Goal: Task Accomplishment & Management: Manage account settings

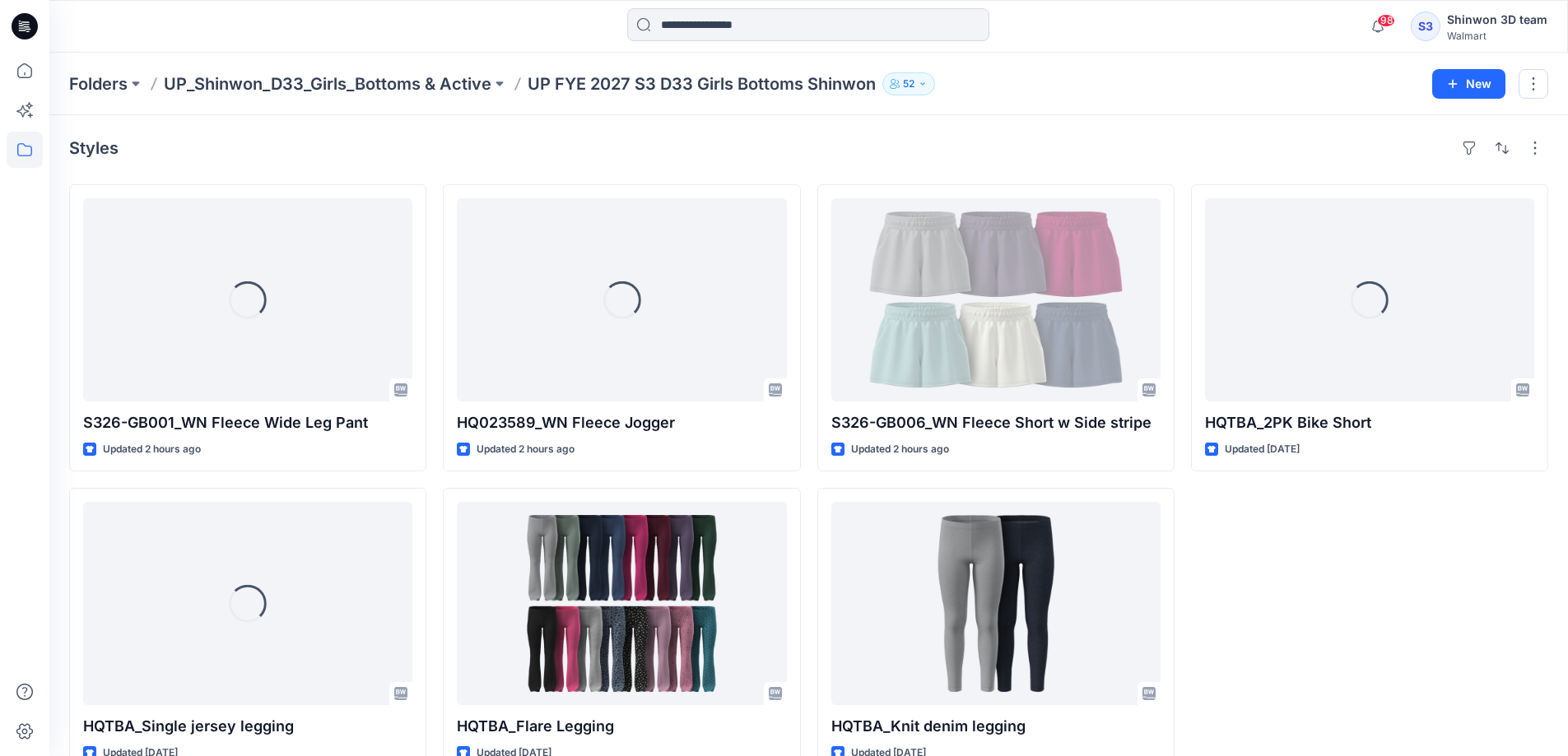
click at [810, 144] on div "Styles" at bounding box center [808, 148] width 1479 height 26
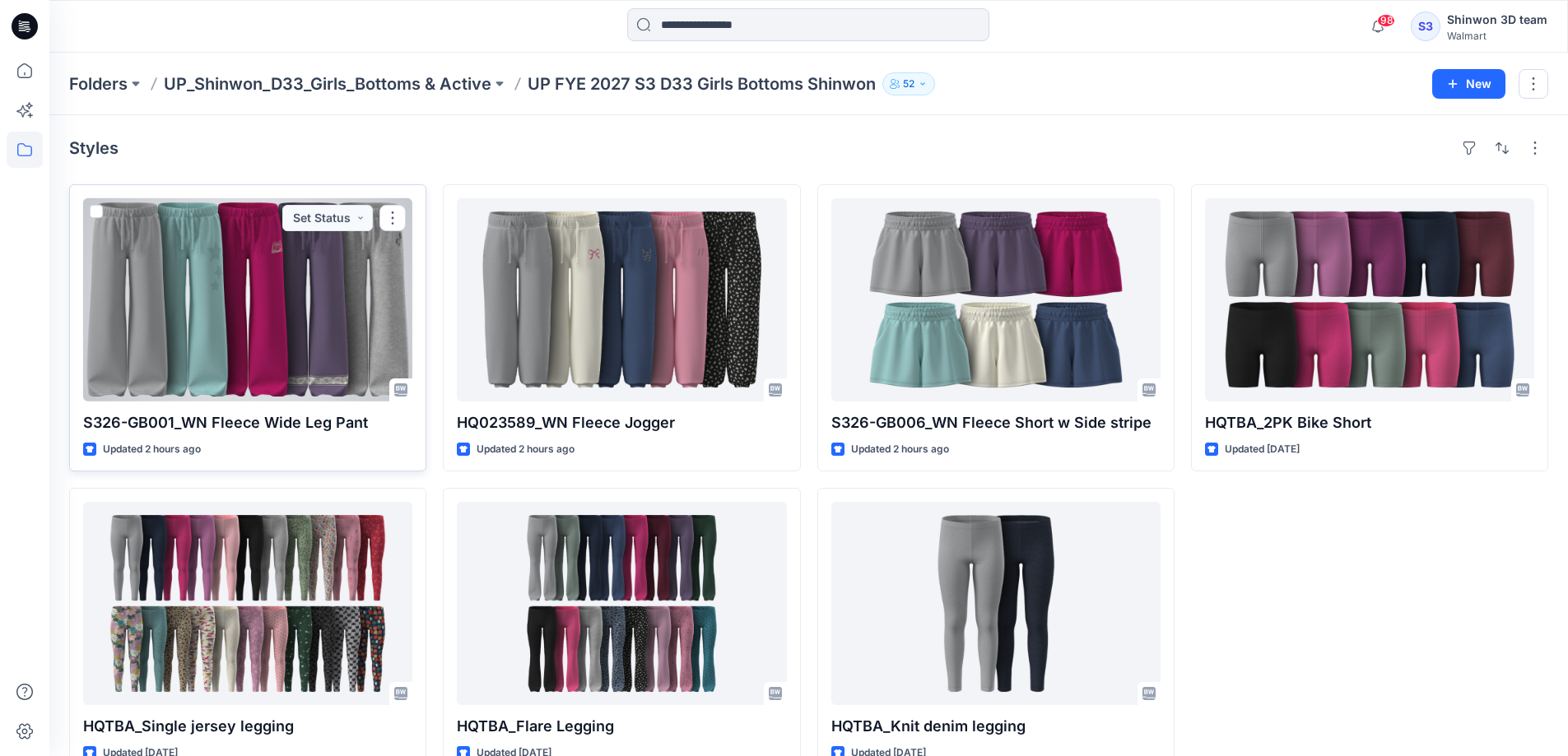
click at [268, 322] on div at bounding box center [247, 300] width 329 height 203
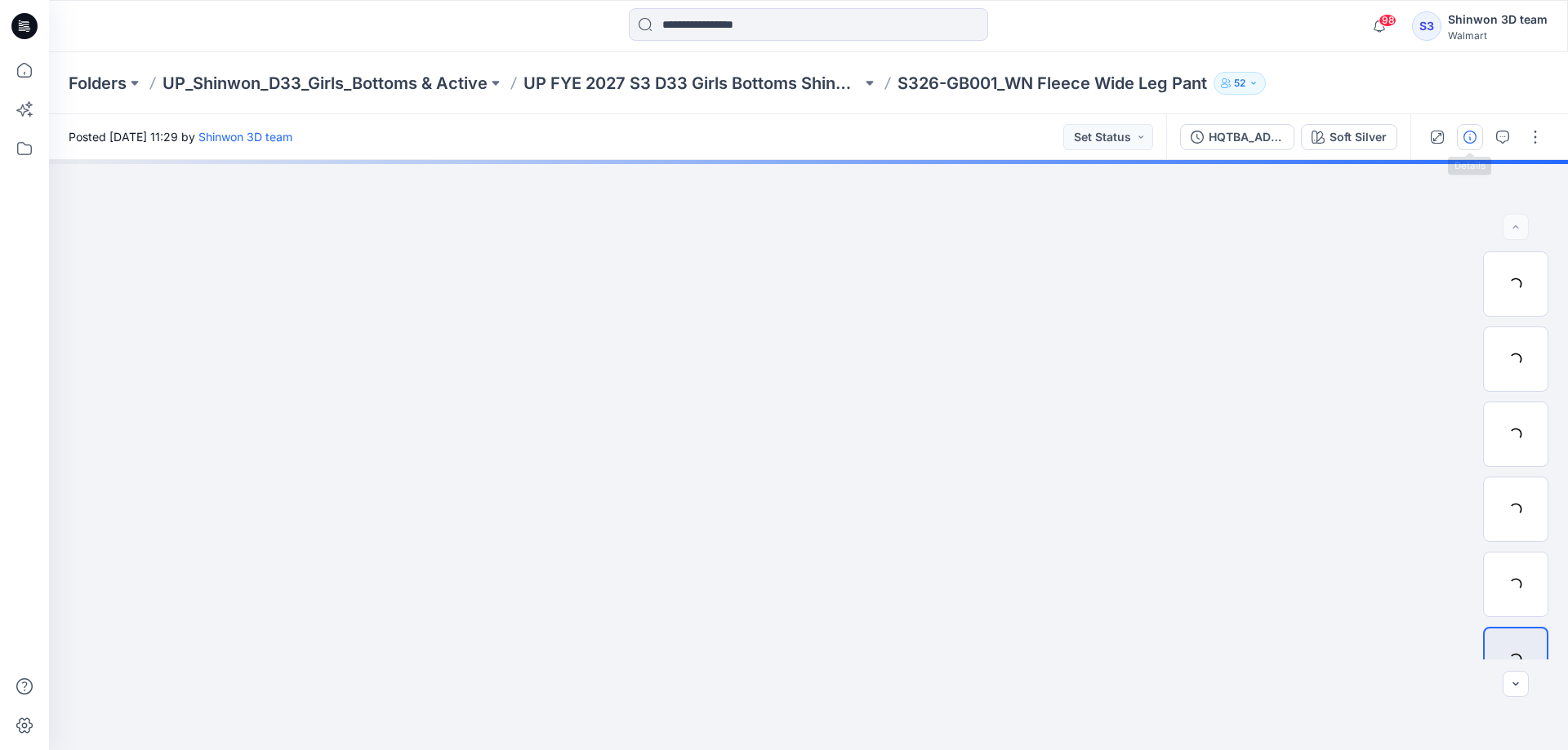
click at [1468, 138] on icon "button" at bounding box center [1470, 137] width 13 height 13
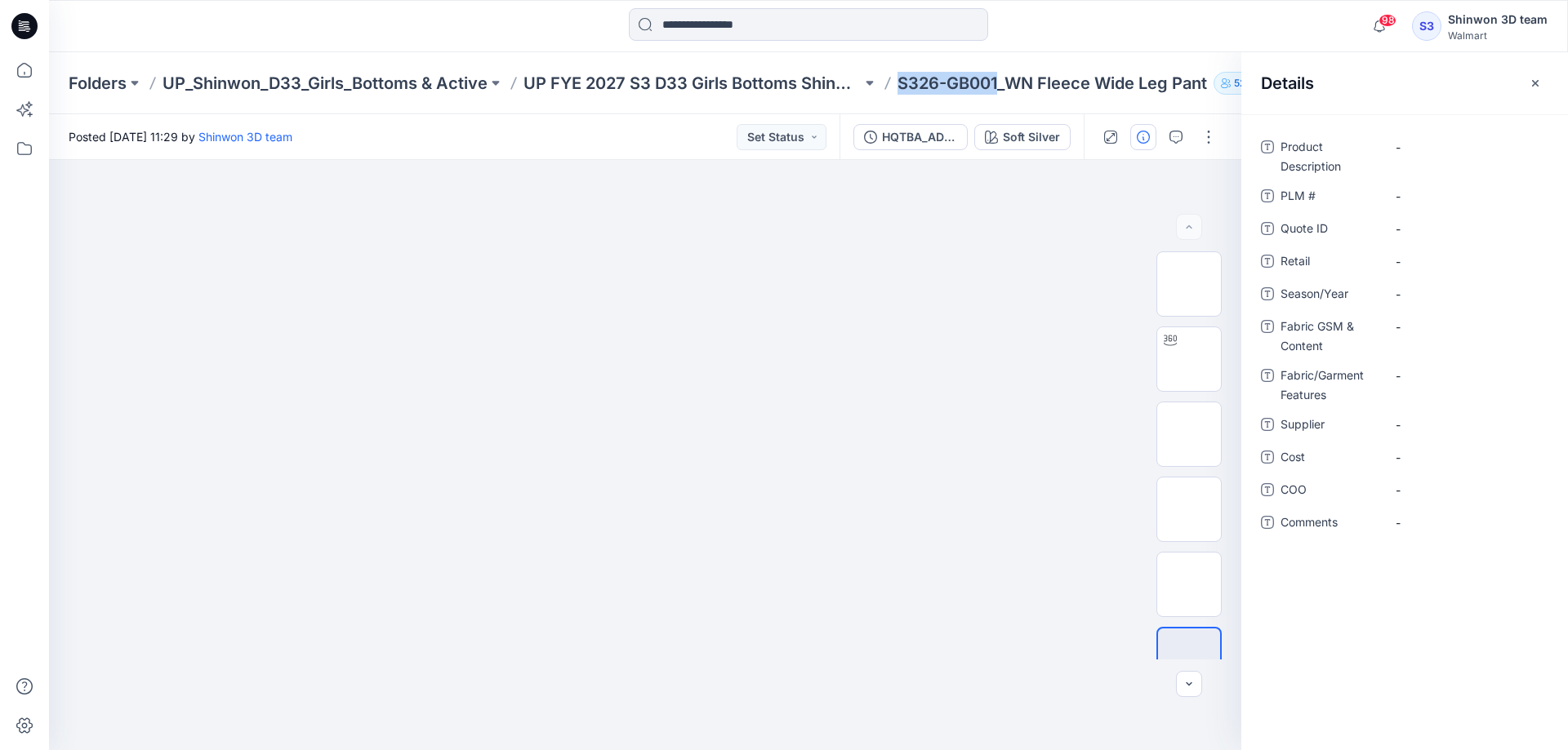
drag, startPoint x: 895, startPoint y: 91, endPoint x: 1001, endPoint y: 84, distance: 106.2
click at [1001, 84] on div "Folders UP_Shinwon_D33_Girls_Bottoms & Active UP FYE 2027 S3 D33 Girls Bottoms …" at bounding box center [745, 83] width 1352 height 23
copy p "S326-GB001"
click at [1414, 191] on \ "-" at bounding box center [1467, 196] width 142 height 18
type textarea "**********"
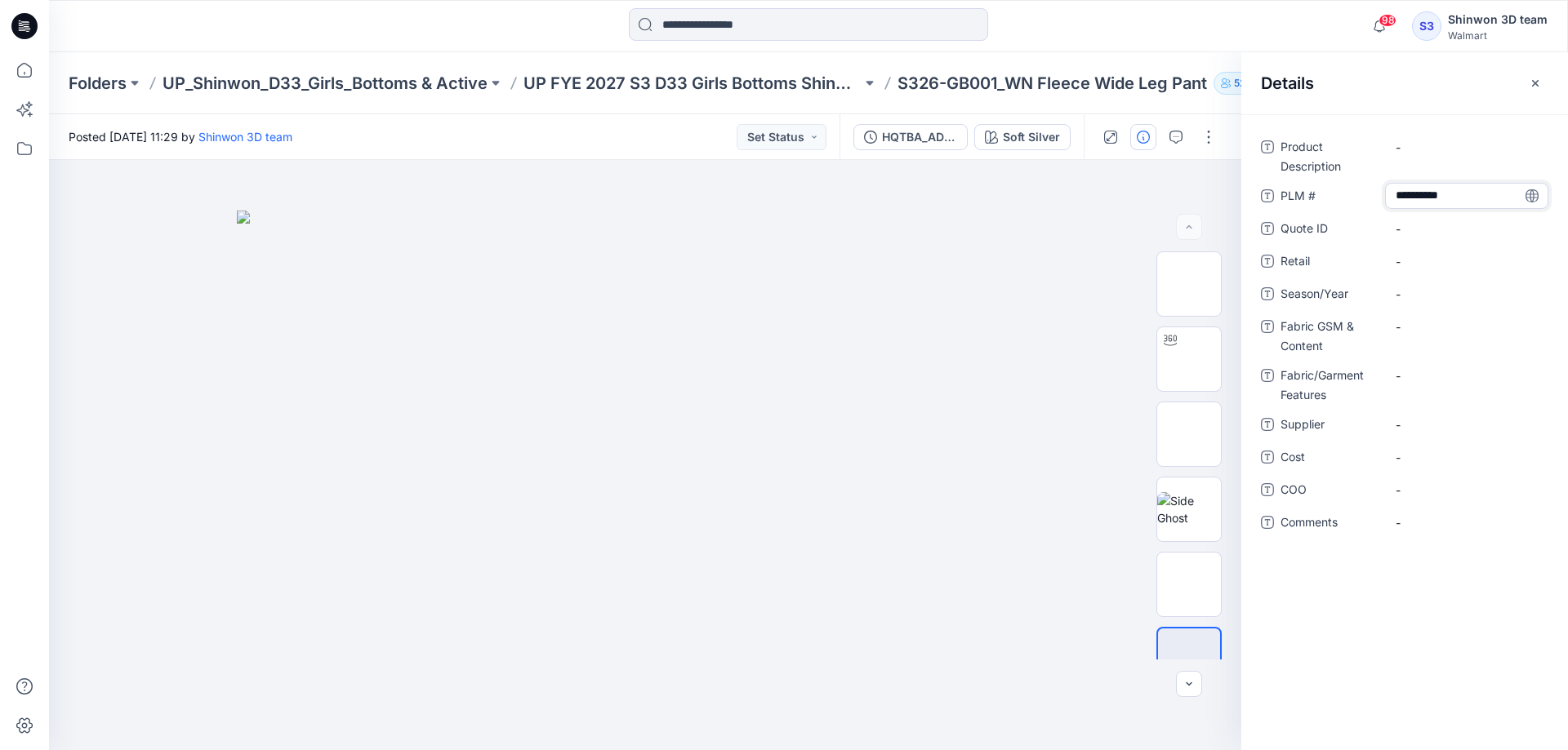
click at [1071, 86] on p "S326-GB001_WN Fleece Wide Leg Pant" at bounding box center [1052, 83] width 310 height 23
drag, startPoint x: 1009, startPoint y: 88, endPoint x: 1212, endPoint y: 97, distance: 203.2
click at [1212, 97] on div "Folders UP_Shinwon_D33_Girls_Bottoms & Active UP FYE 2027 S3 D33 Girls Bottoms …" at bounding box center [809, 83] width 1519 height 62
copy p "WN Fleece Wide Leg Pant"
click at [1427, 148] on Description "-" at bounding box center [1467, 147] width 142 height 18
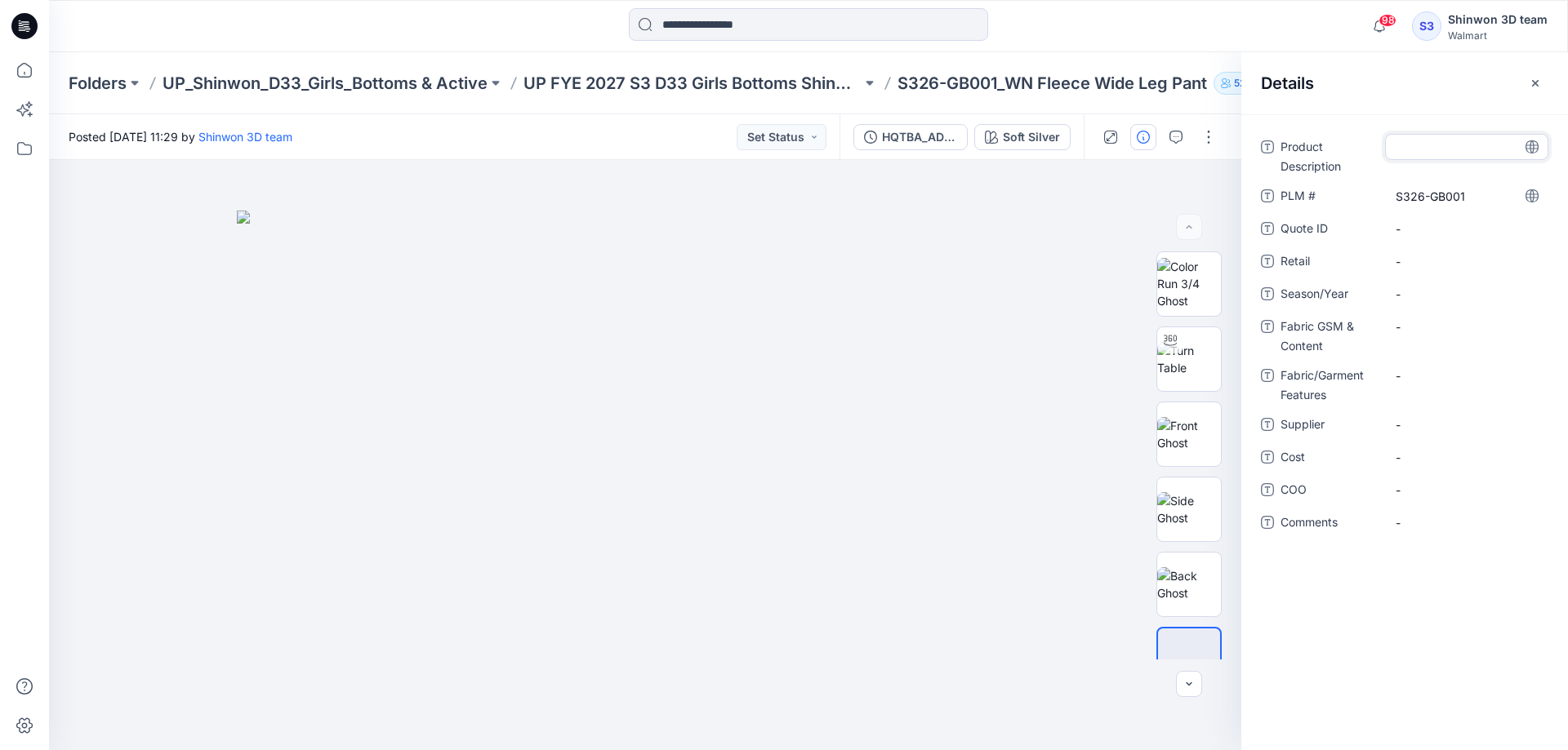
type textarea "**********"
click at [1428, 618] on div "Product Description WN Fleece Wide Leg Pant PLM # S326-GB001 Quote ID - Retail …" at bounding box center [1404, 433] width 327 height 636
click at [1450, 295] on span "-" at bounding box center [1467, 294] width 142 height 18
type textarea "**********"
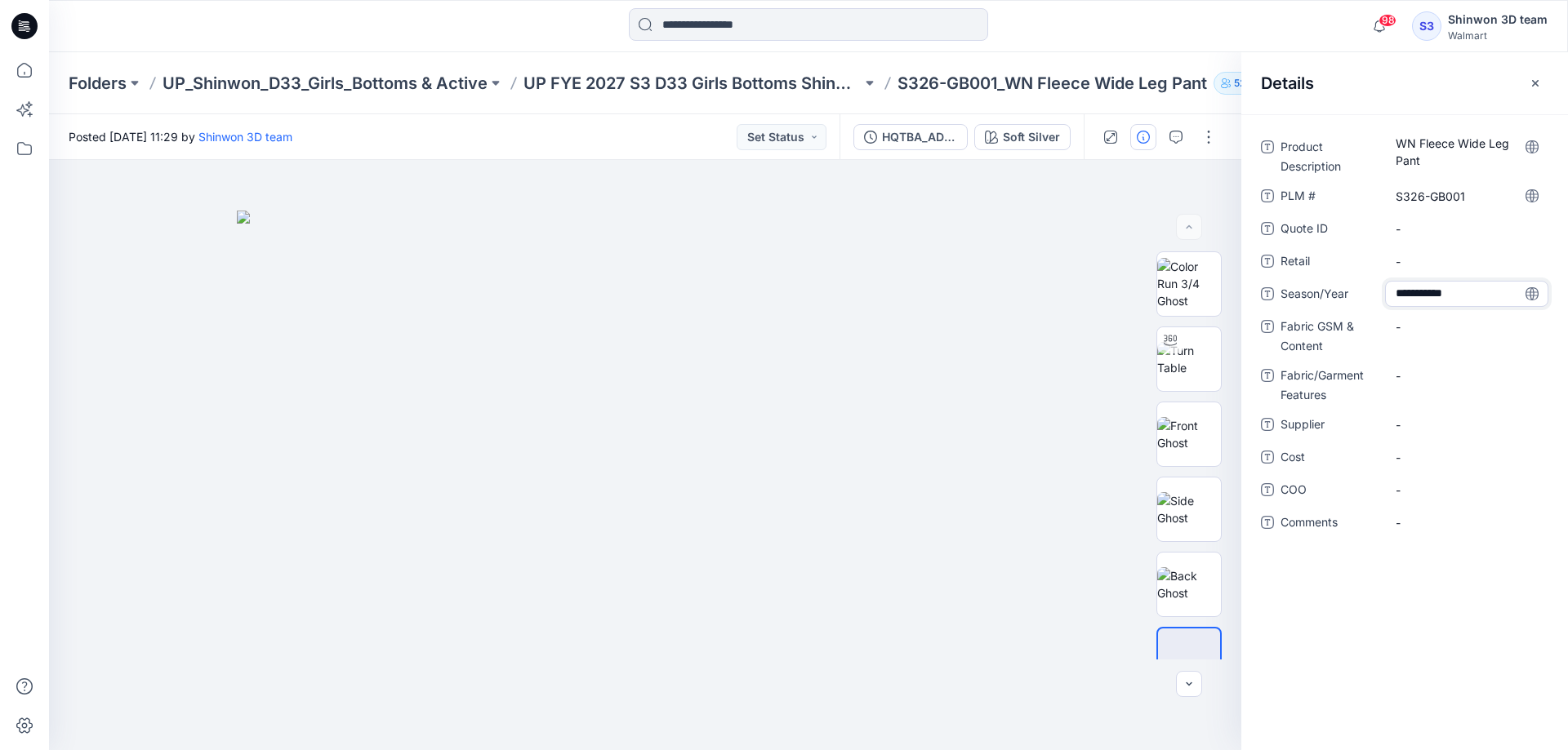
click at [1425, 674] on div "**********" at bounding box center [1404, 433] width 327 height 636
click at [1466, 316] on div "-" at bounding box center [1466, 326] width 164 height 26
click at [1445, 375] on Features "-" at bounding box center [1467, 375] width 142 height 18
click at [1442, 422] on span "-" at bounding box center [1467, 424] width 142 height 18
type textarea "*******"
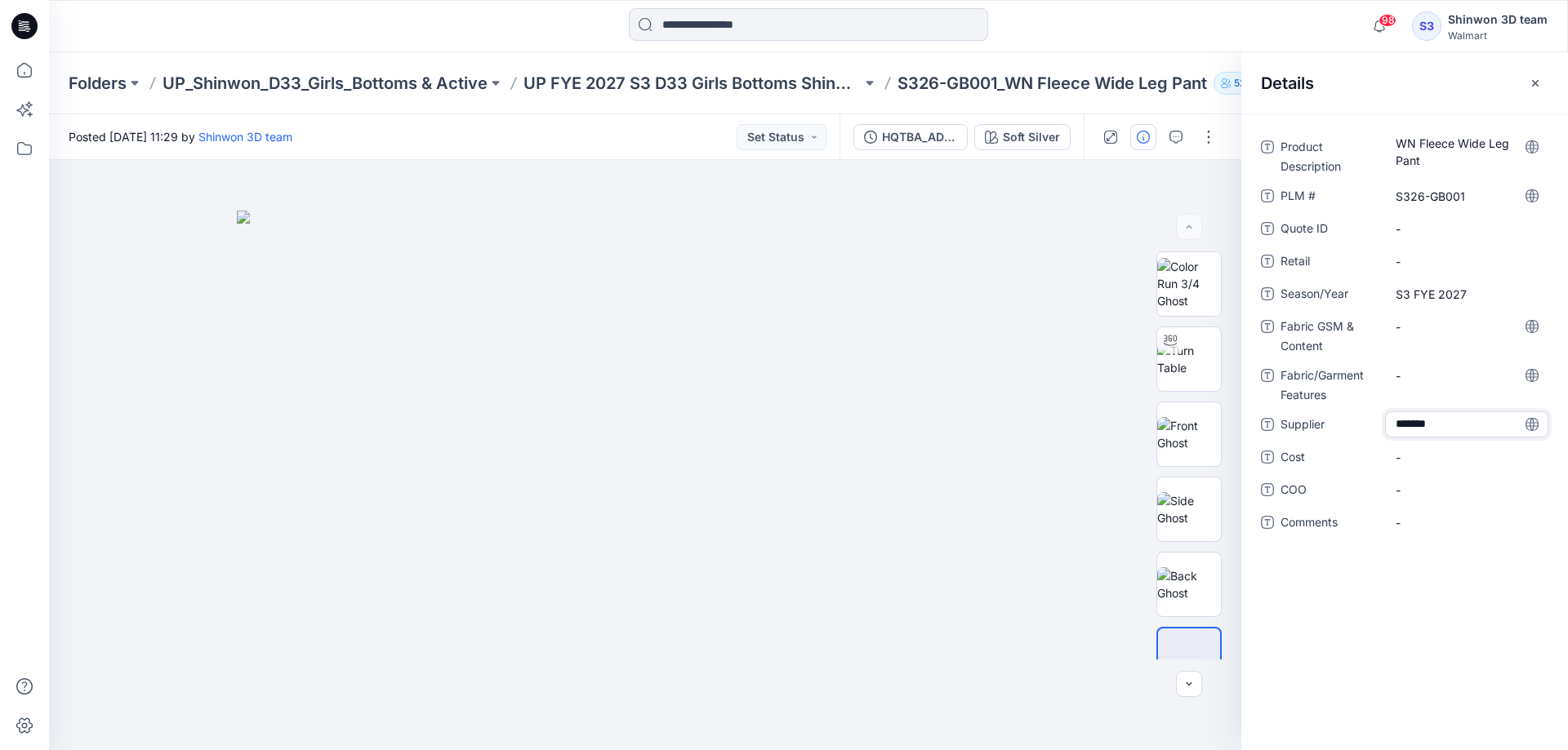
click at [1395, 583] on div "Product Description WN Fleece Wide Leg Pant PLM # S326-GB001 Quote ID - Retail …" at bounding box center [1404, 433] width 327 height 636
click at [1090, 389] on div at bounding box center [645, 455] width 1192 height 590
click at [687, 86] on p "UP FYE 2027 S3 D33 Girls Bottoms Shinwon" at bounding box center [693, 83] width 339 height 23
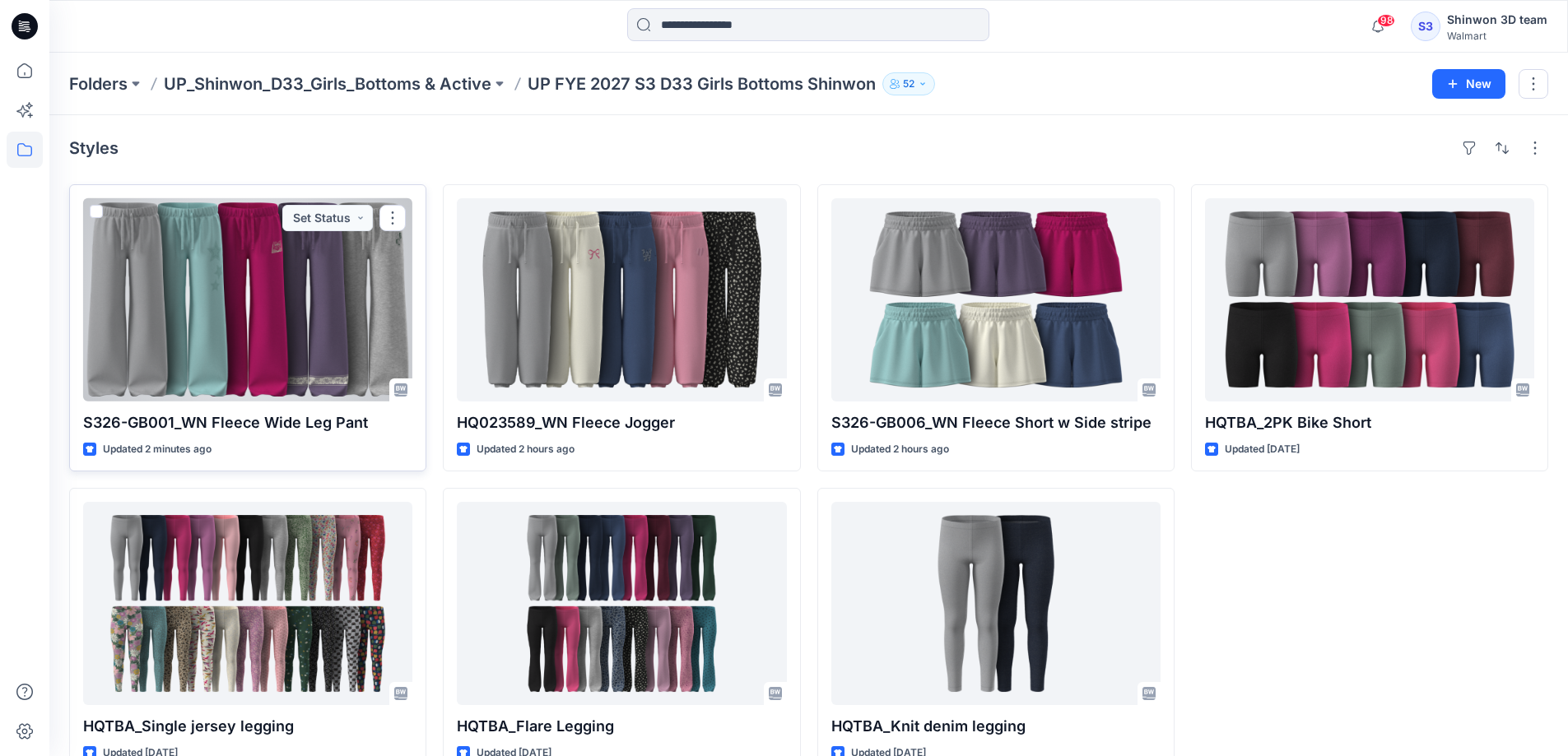
click at [284, 327] on div at bounding box center [247, 300] width 329 height 203
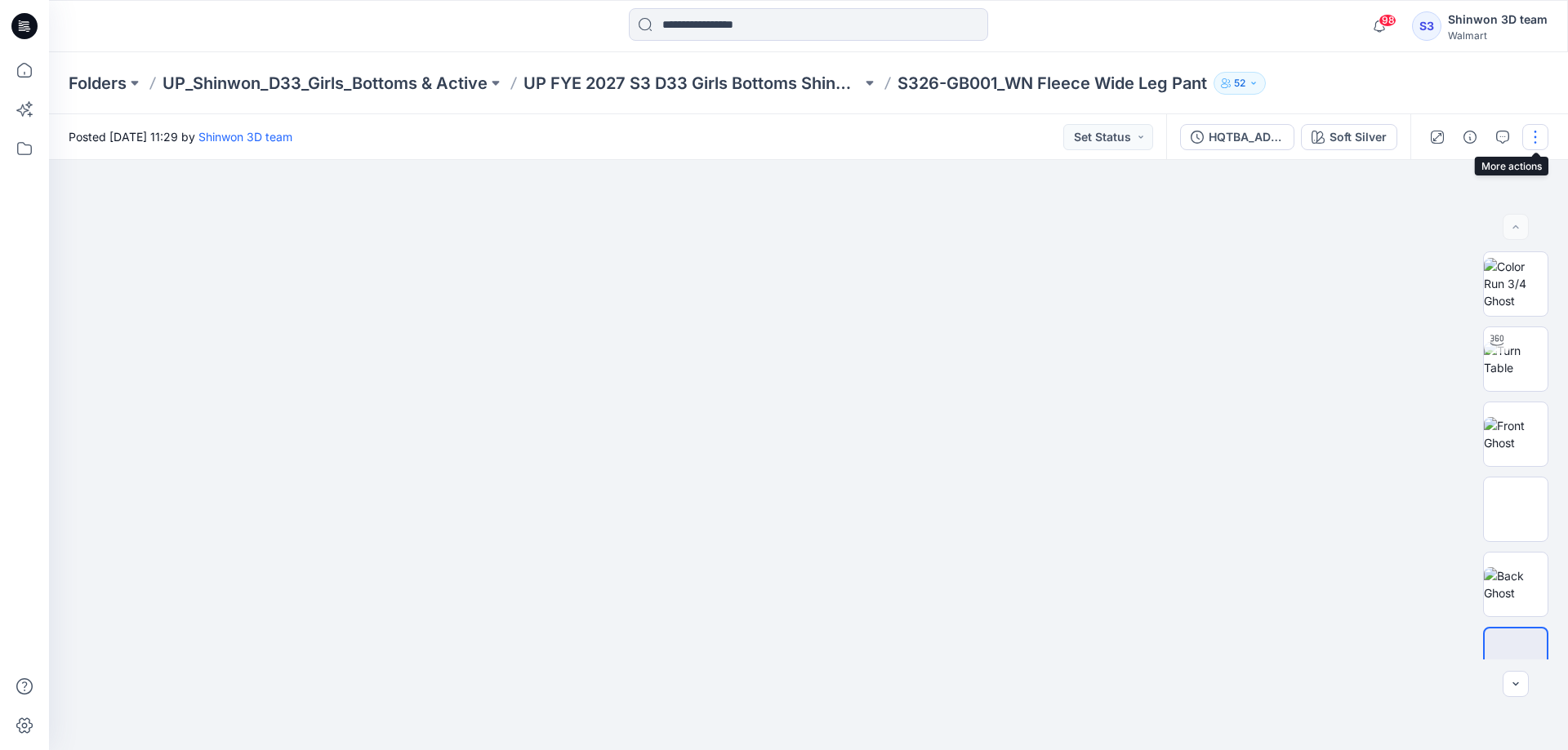
click at [1535, 135] on button "button" at bounding box center [1536, 137] width 26 height 26
click at [1436, 227] on p "Edit" at bounding box center [1431, 221] width 20 height 18
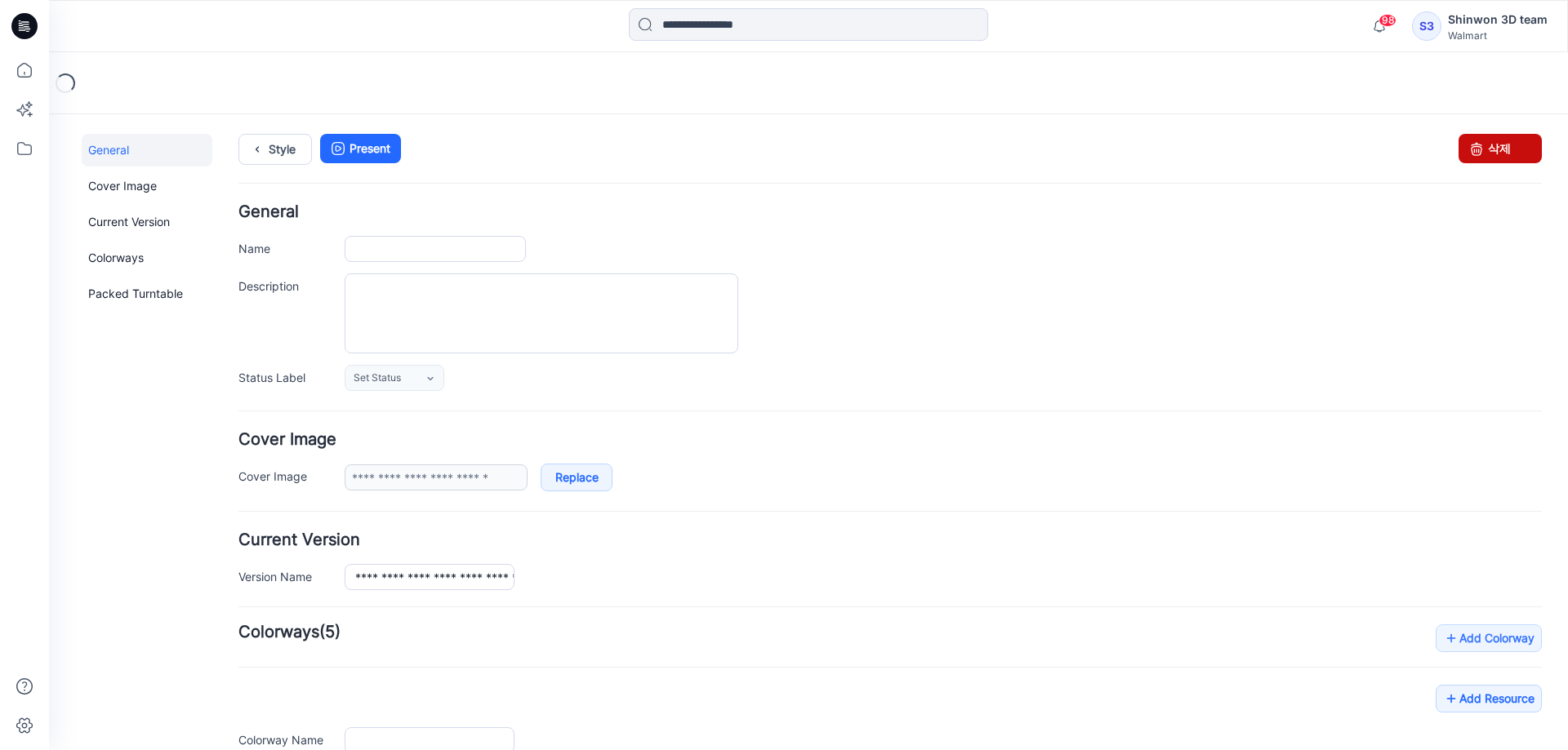
type input "**********"
drag, startPoint x: 1489, startPoint y: 150, endPoint x: 918, endPoint y: 187, distance: 572.2
click at [1489, 150] on link "삭제" at bounding box center [1500, 149] width 83 height 30
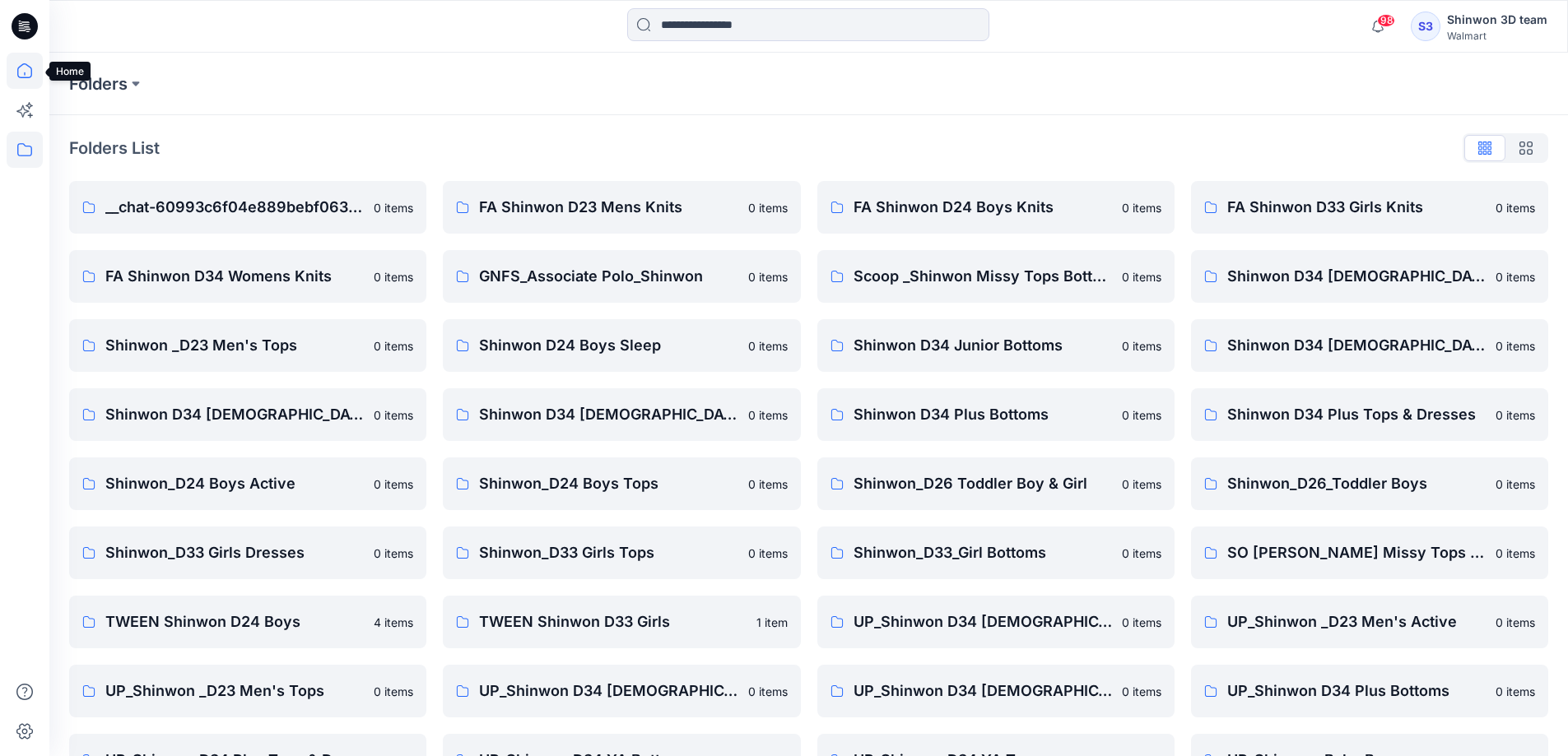
click at [23, 74] on icon at bounding box center [24, 71] width 36 height 36
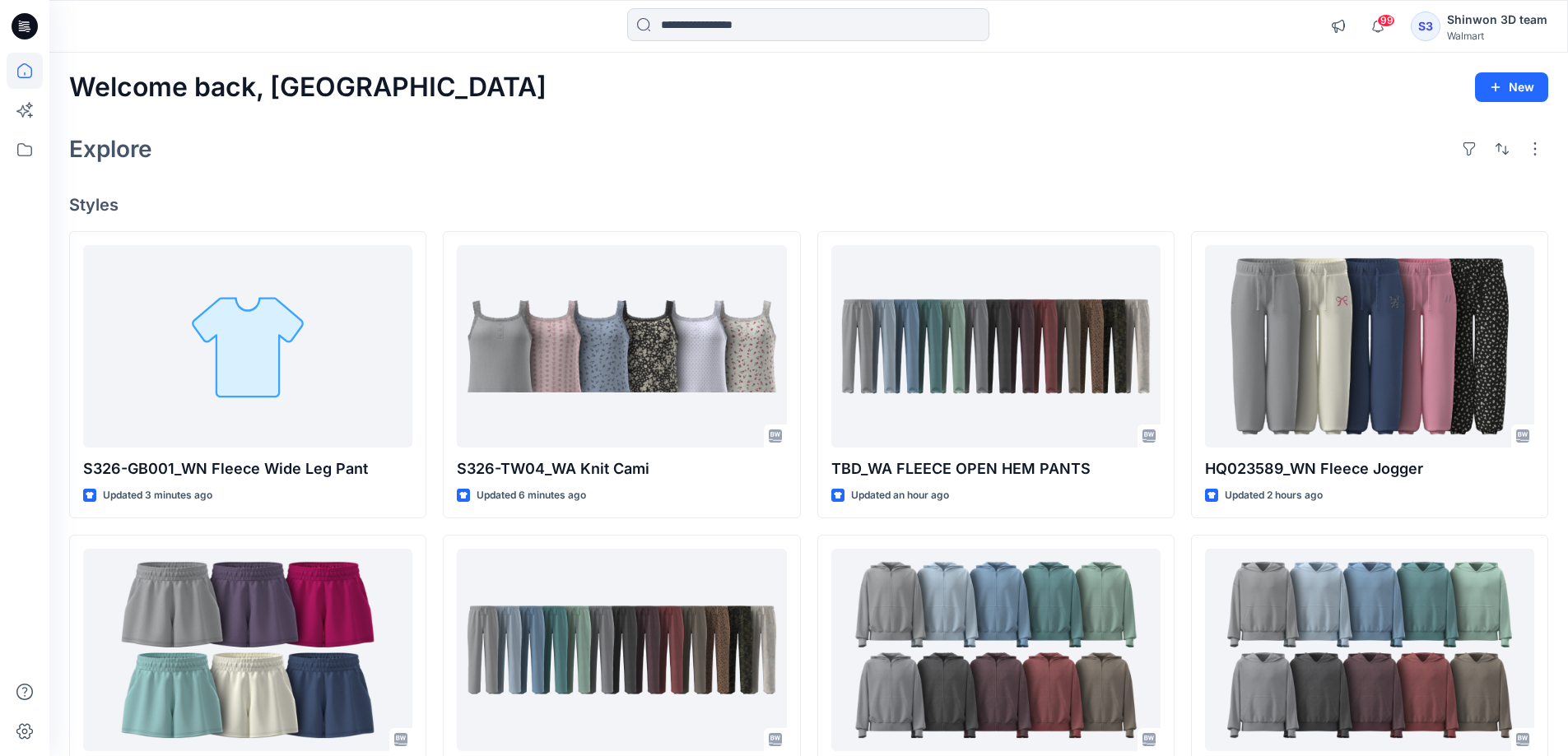
click at [807, 202] on h4 "Styles" at bounding box center [808, 204] width 1479 height 20
click at [808, 518] on div "S326-GB001_WN Fleece Wide Leg Pant Updated 3 minutes ago S326-GB006_WN Fleece S…" at bounding box center [808, 679] width 1479 height 896
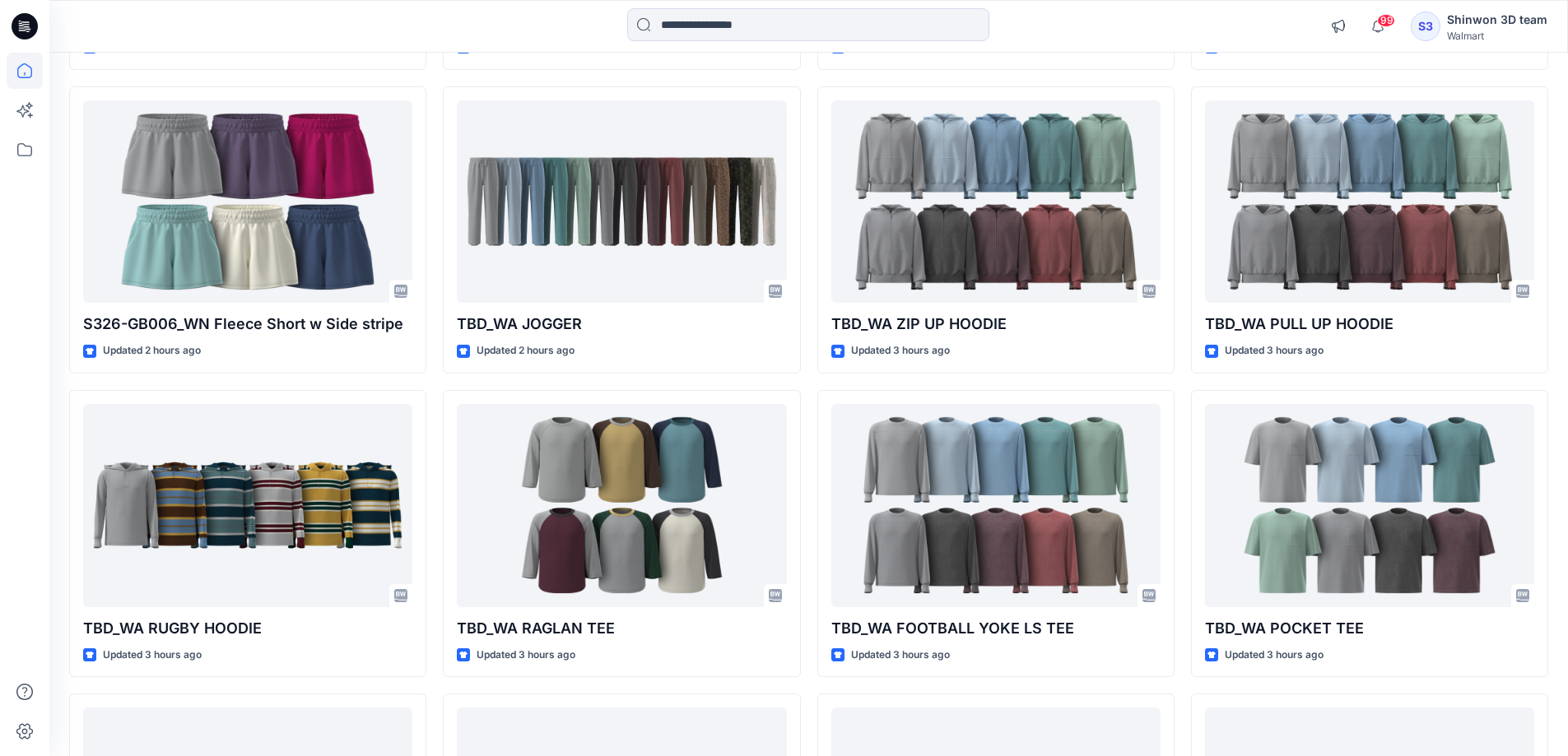
click at [807, 510] on div "S326-GB001_WN Fleece Wide Leg Pant Updated 3 minutes ago S326-GB006_WN Fleece S…" at bounding box center [808, 686] width 1479 height 1807
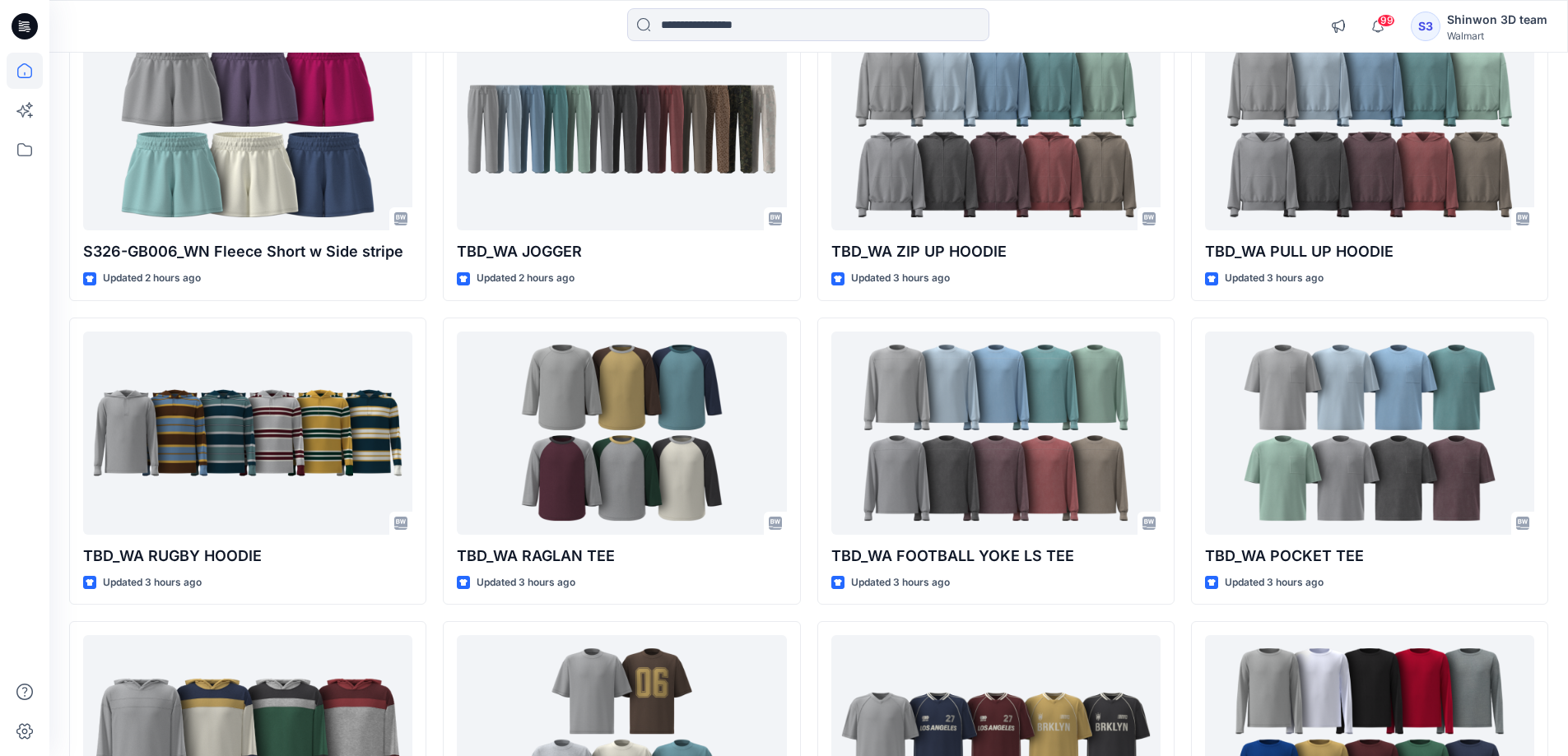
scroll to position [0, 0]
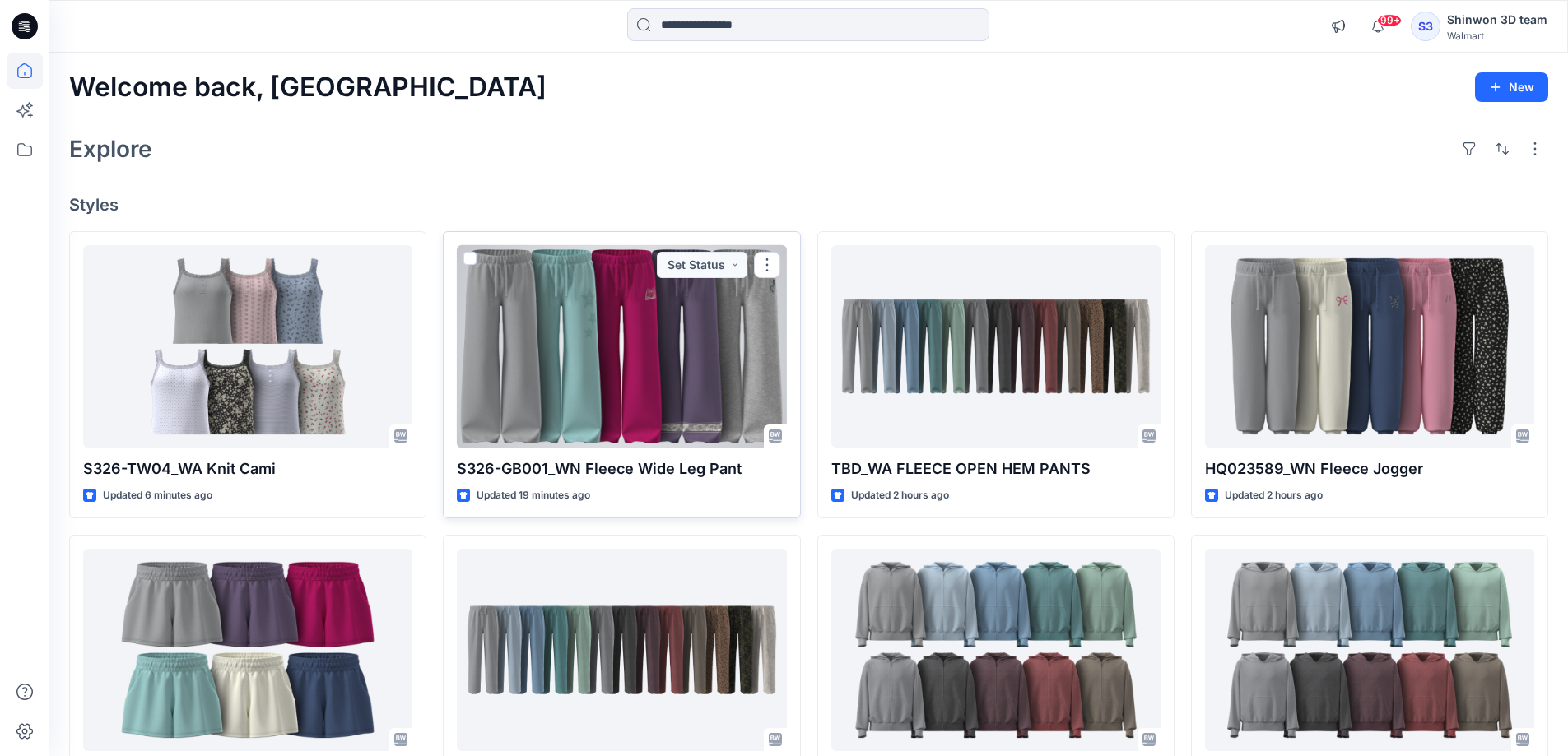
click at [621, 346] on div at bounding box center [621, 347] width 329 height 203
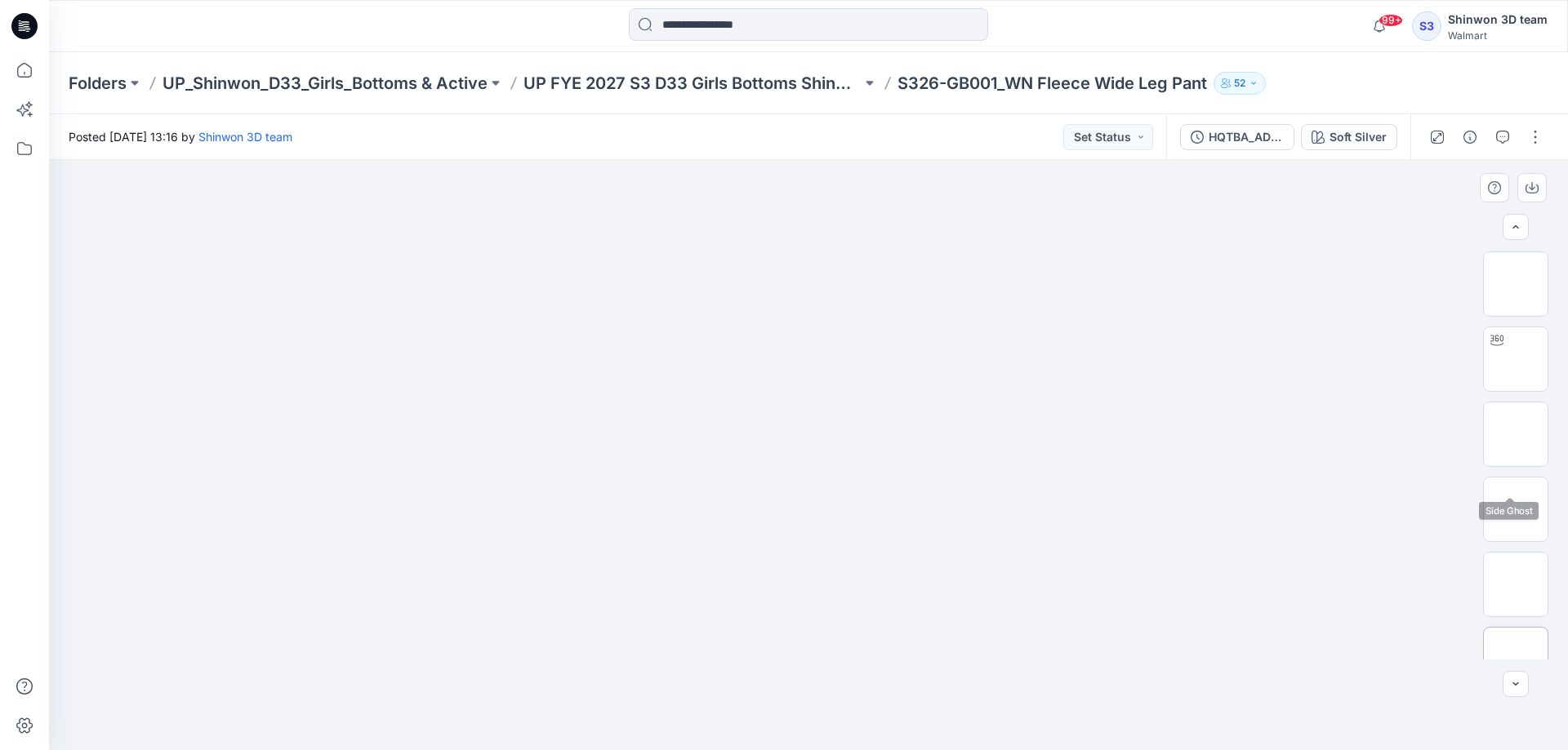
scroll to position [108, 0]
click at [1516, 477] on img at bounding box center [1516, 477] width 0 height 0
click at [1516, 326] on img at bounding box center [1516, 326] width 0 height 0
drag, startPoint x: 1173, startPoint y: 501, endPoint x: 1201, endPoint y: 469, distance: 42.5
click at [1173, 501] on div at bounding box center [809, 455] width 1519 height 590
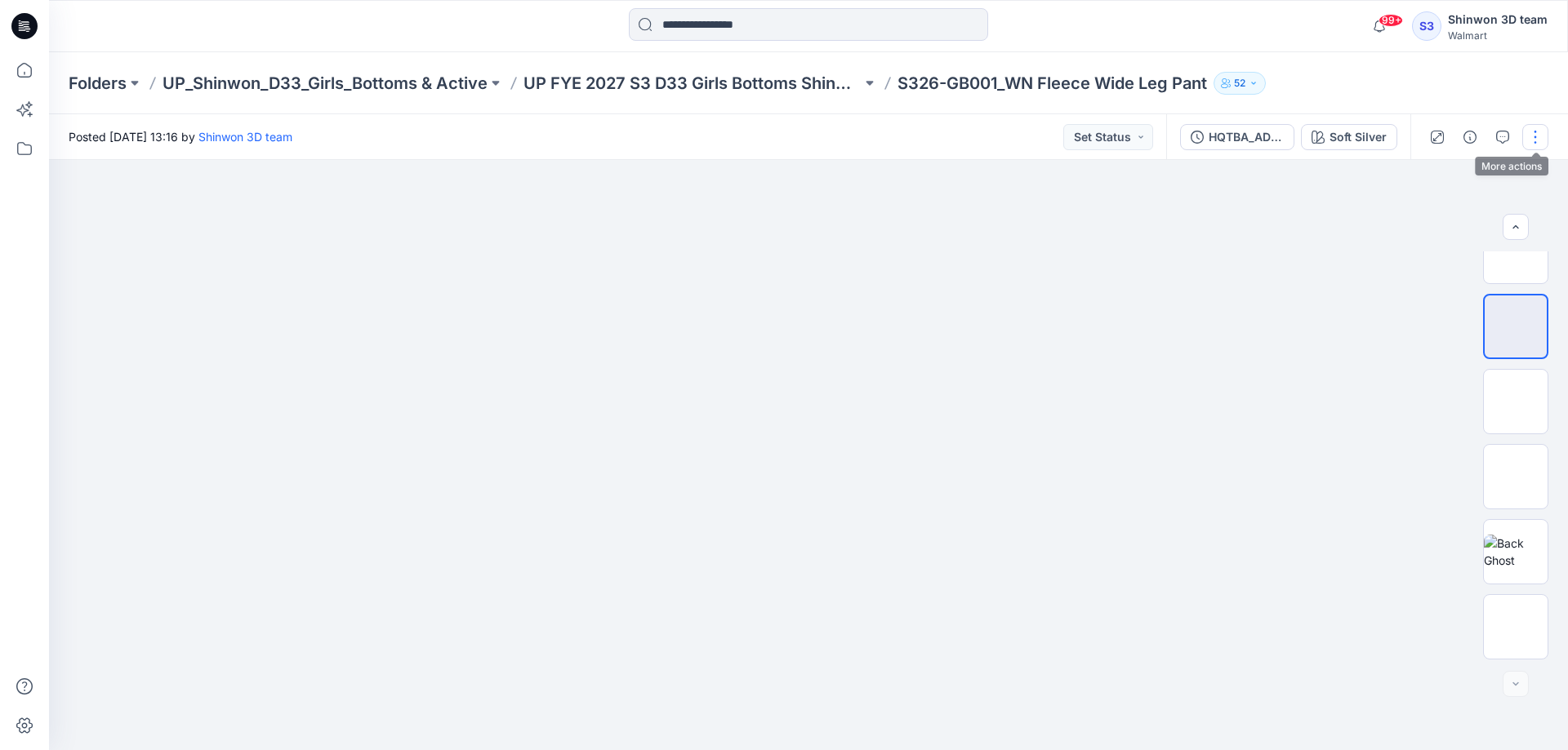
click at [1538, 137] on button "button" at bounding box center [1536, 137] width 26 height 26
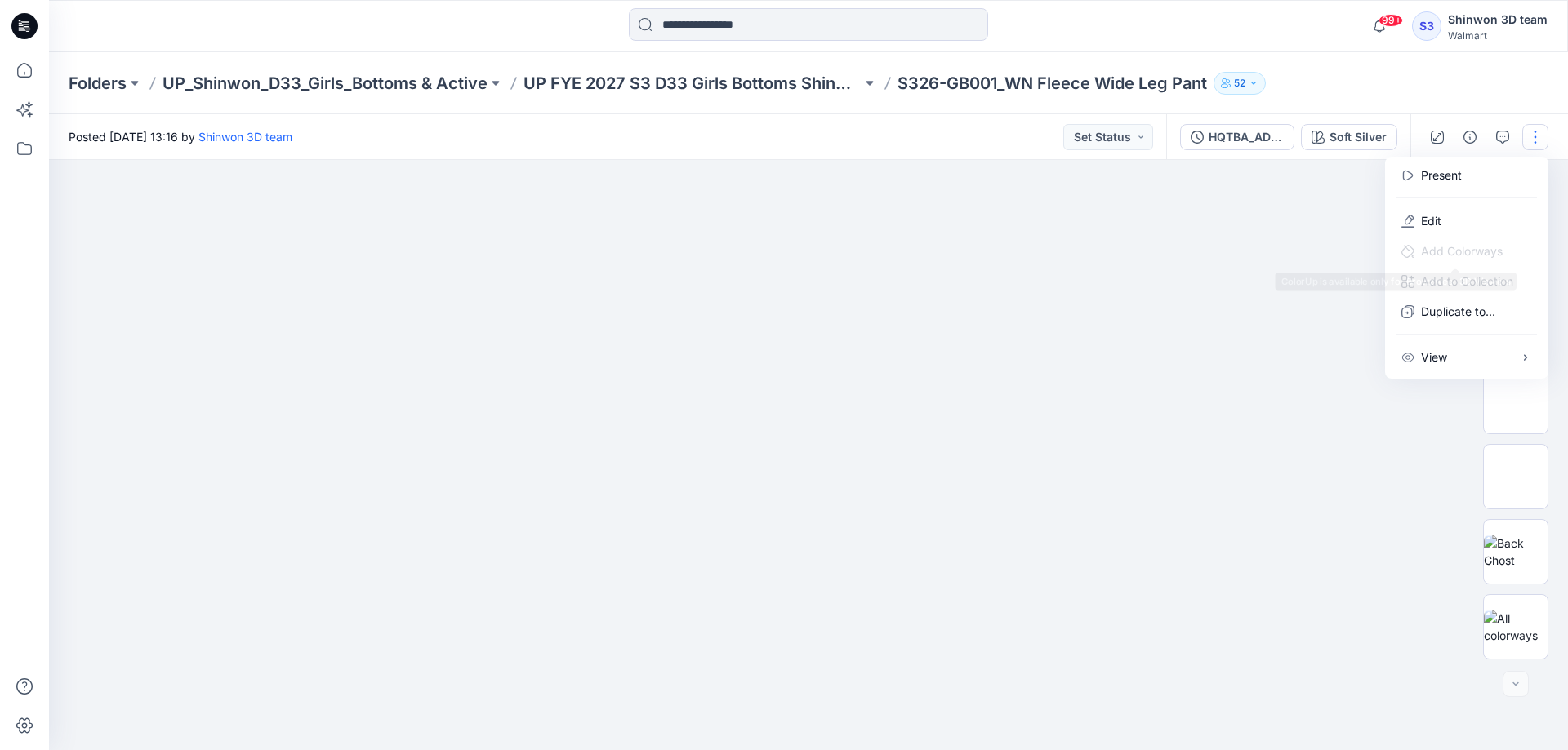
click at [1214, 317] on div at bounding box center [809, 455] width 1519 height 590
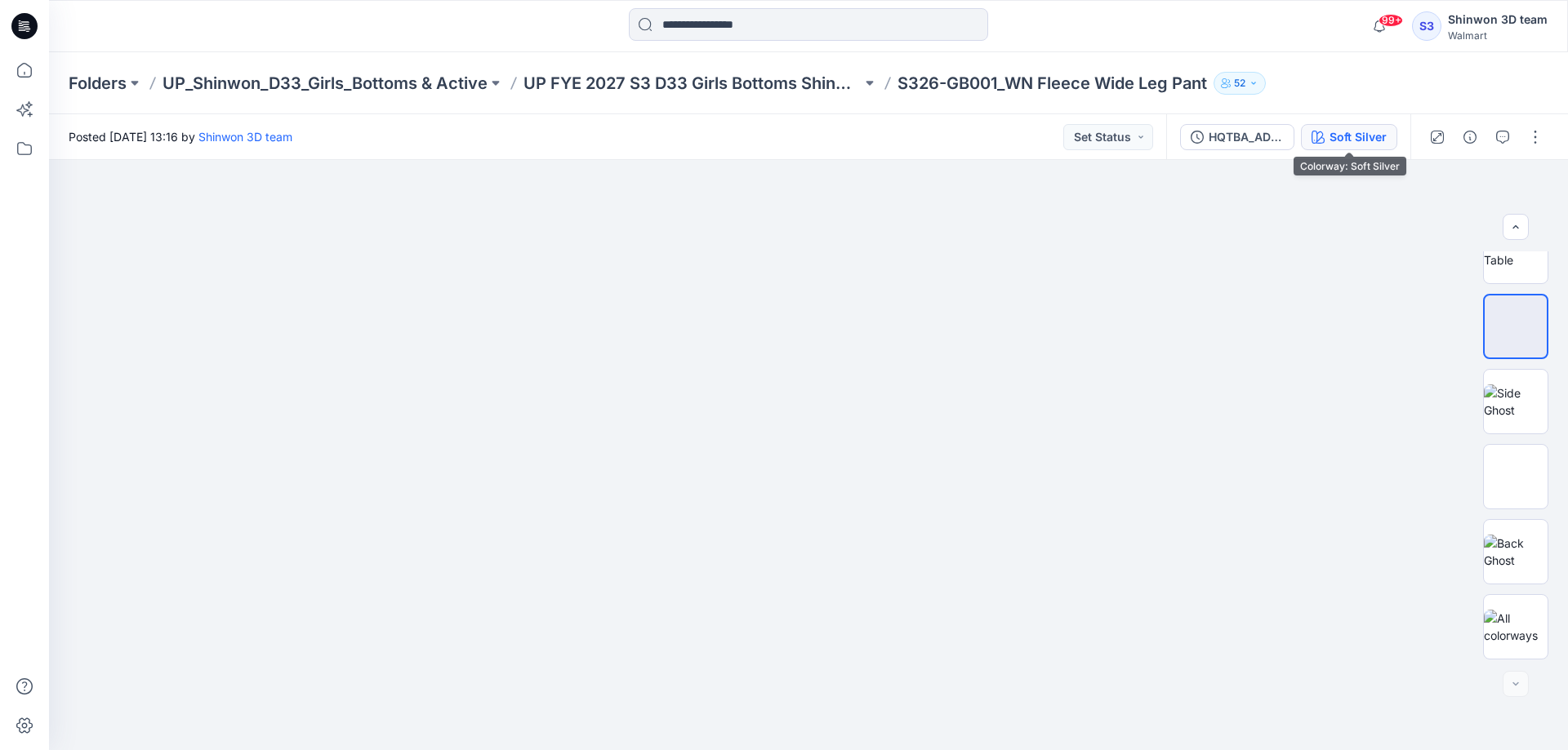
click at [1327, 144] on button "Soft Silver" at bounding box center [1349, 137] width 96 height 26
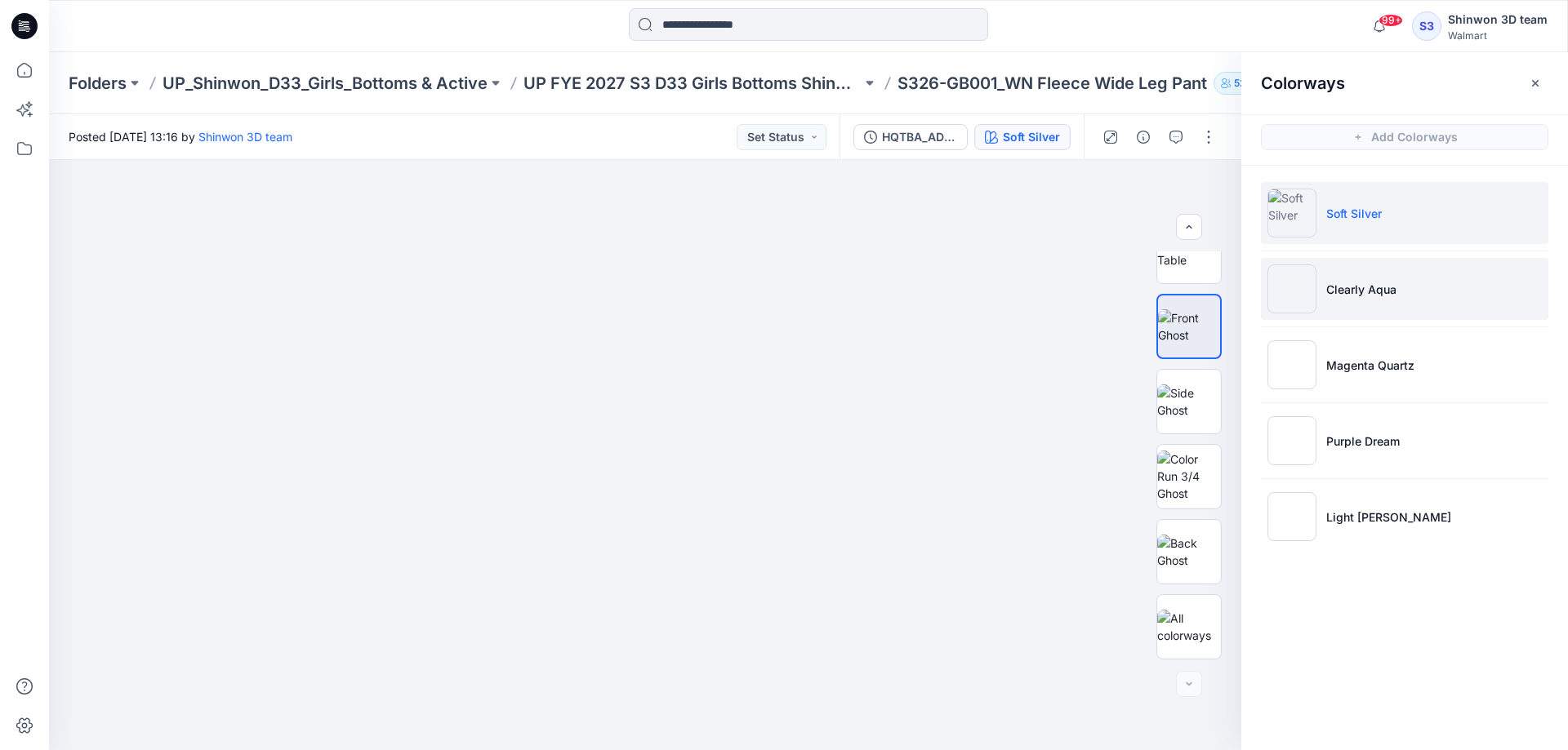
click at [1338, 290] on p "Clearly Aqua" at bounding box center [1362, 289] width 70 height 18
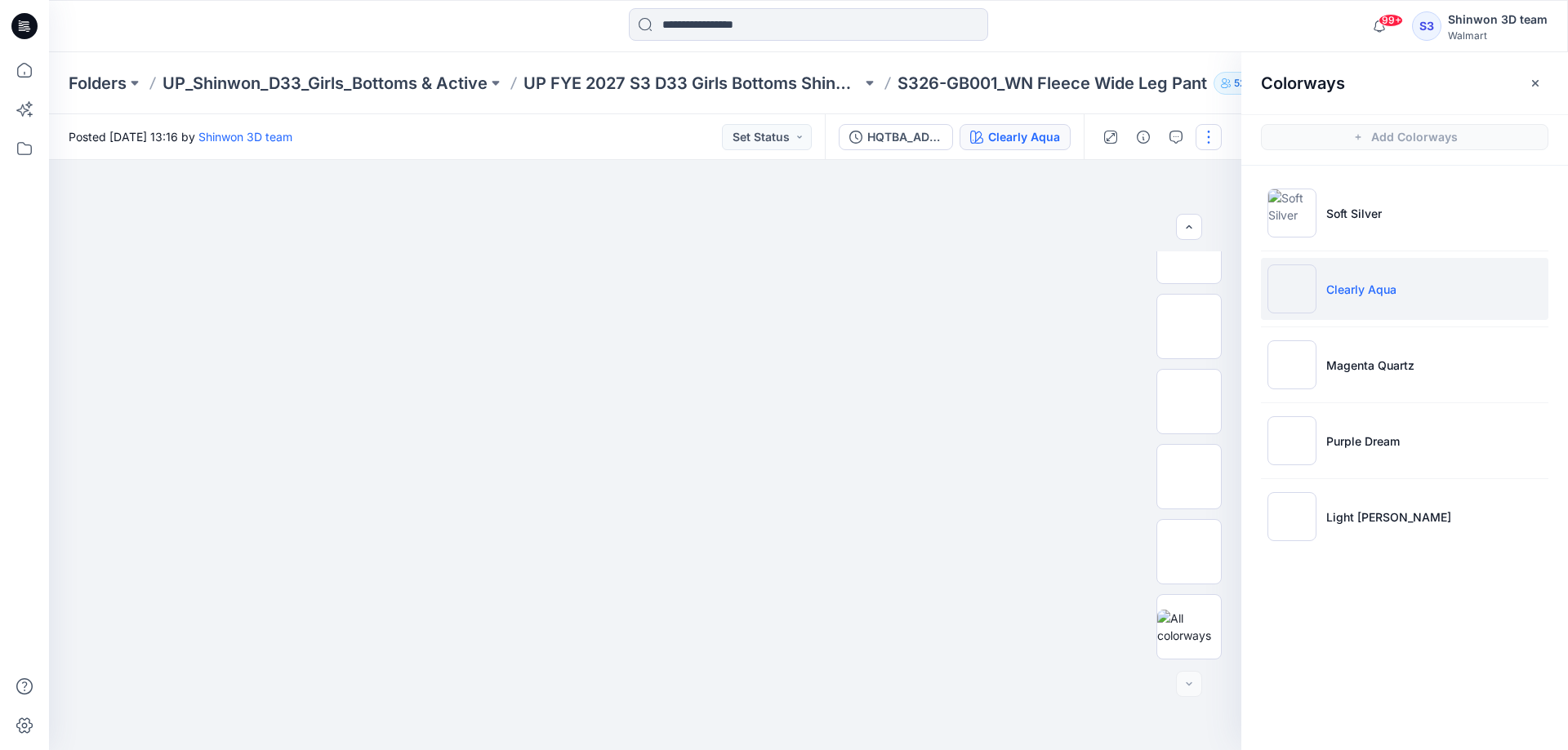
click at [1217, 132] on button "button" at bounding box center [1209, 137] width 26 height 26
click at [1105, 221] on p "Edit" at bounding box center [1105, 221] width 20 height 18
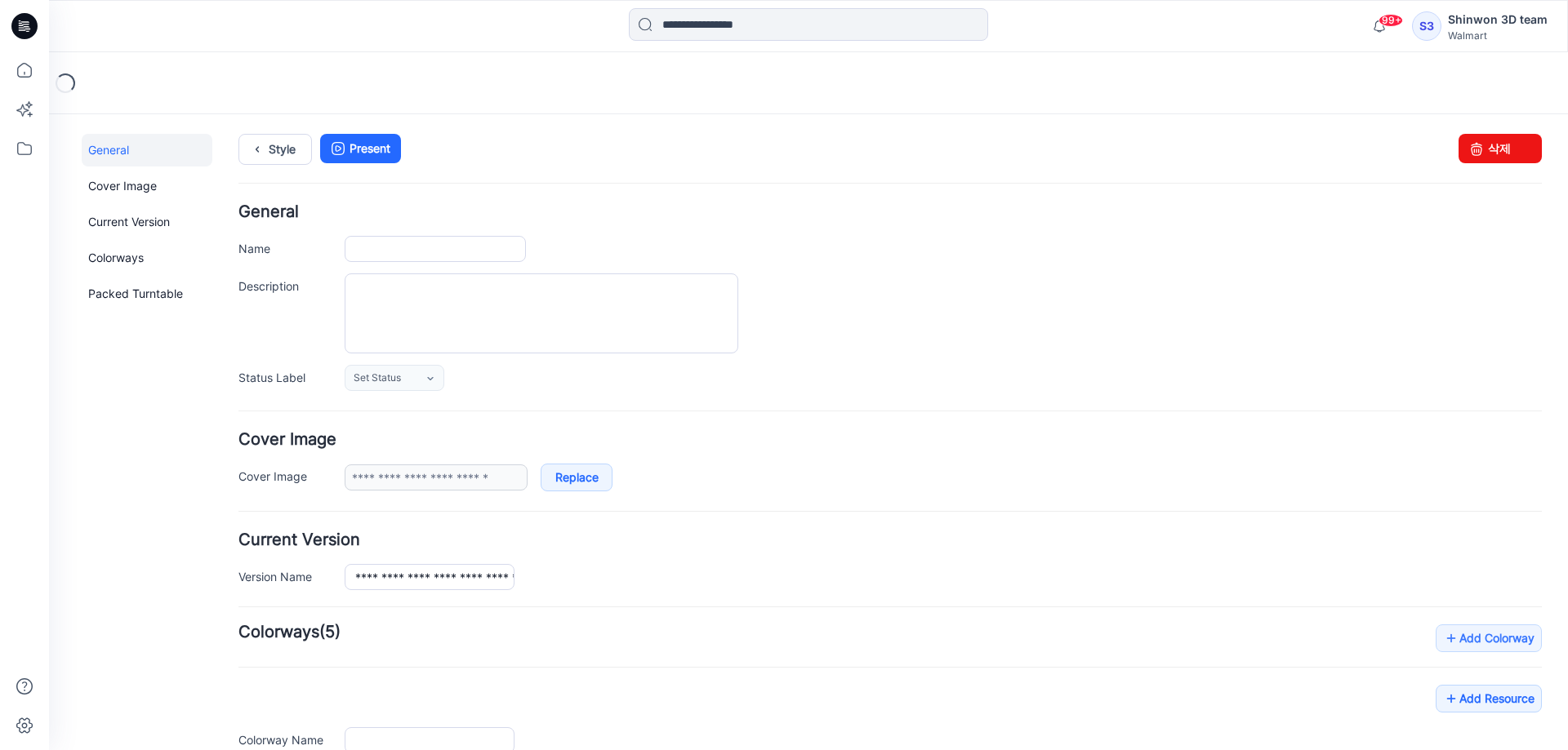
type input "**********"
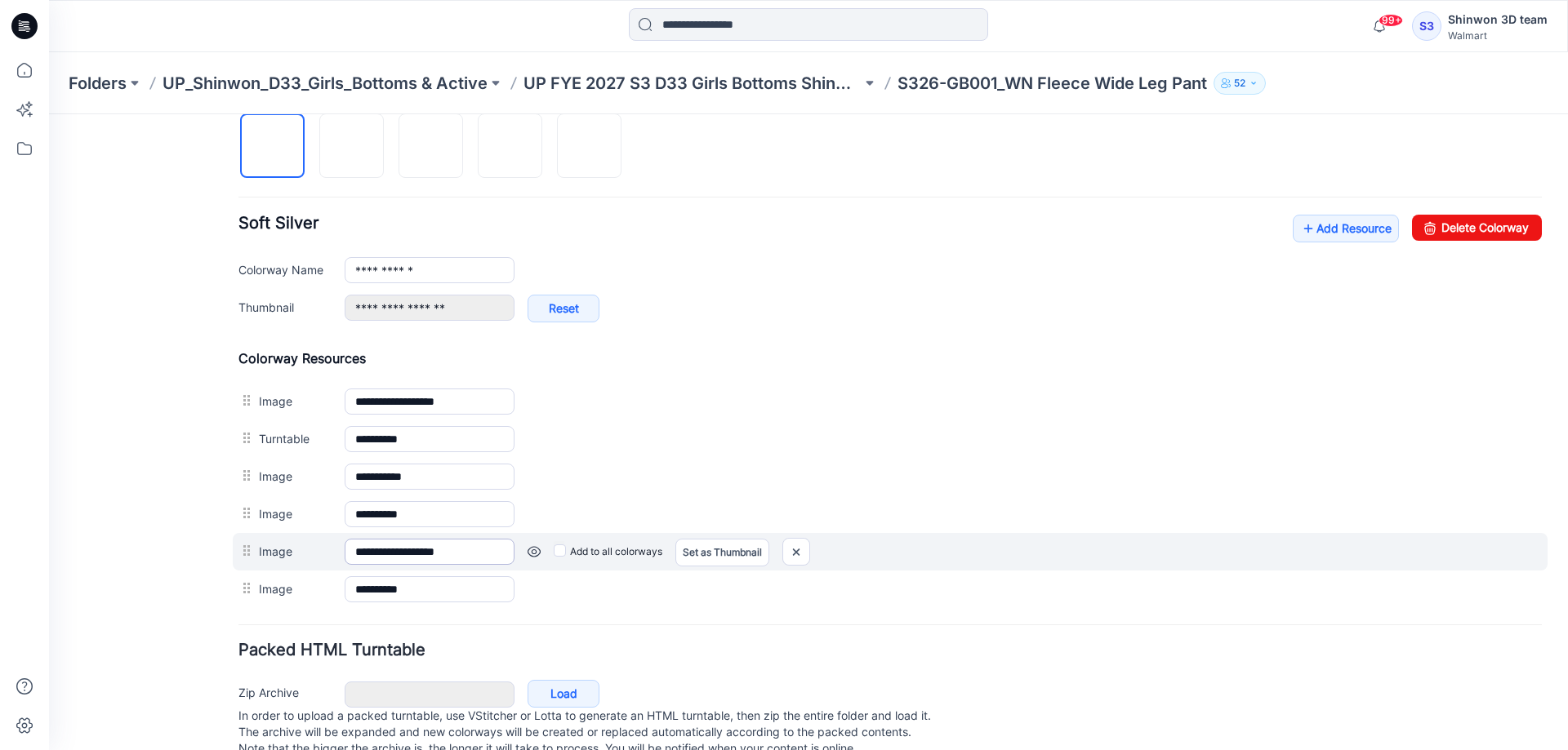
scroll to position [598, 0]
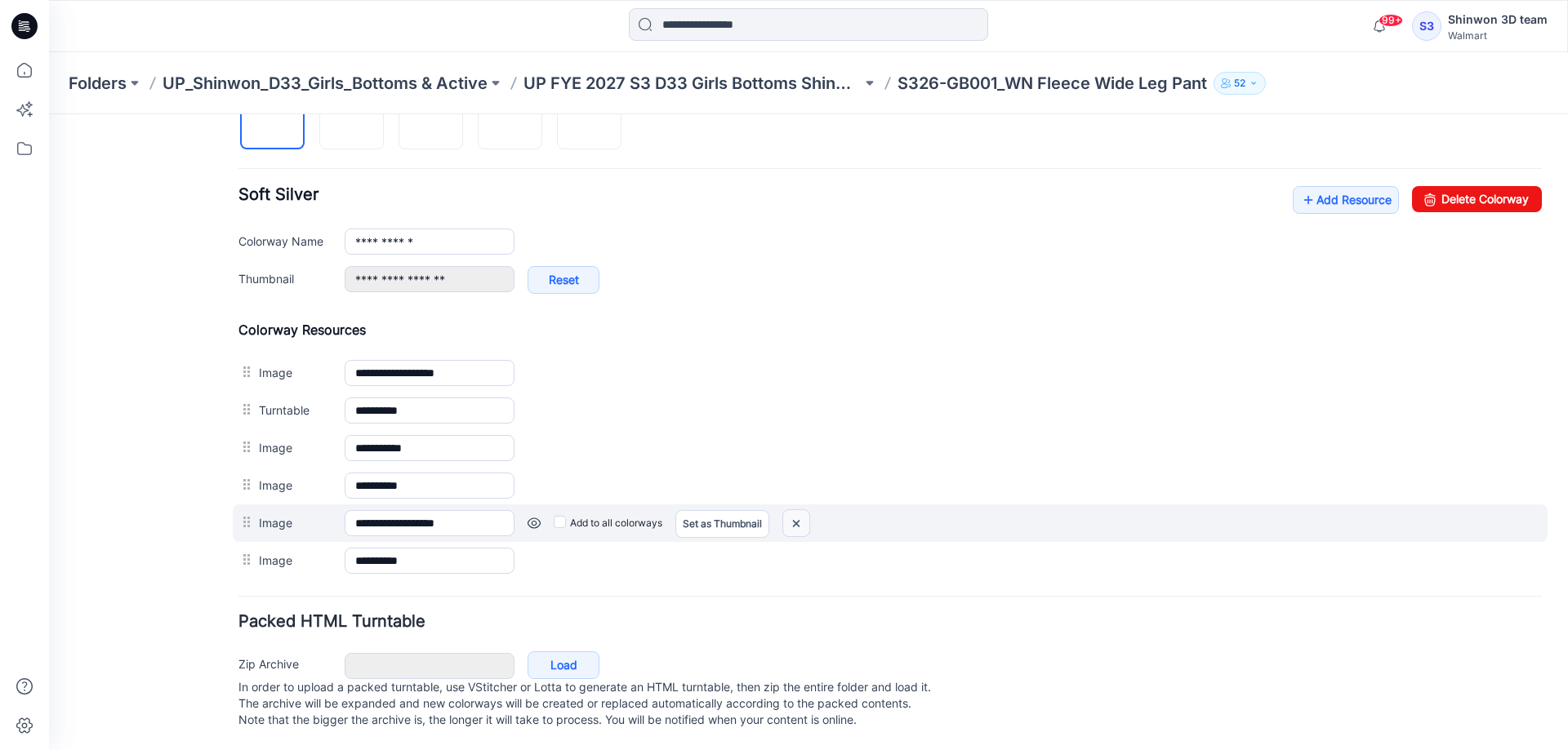
click at [796, 510] on img at bounding box center [796, 523] width 26 height 27
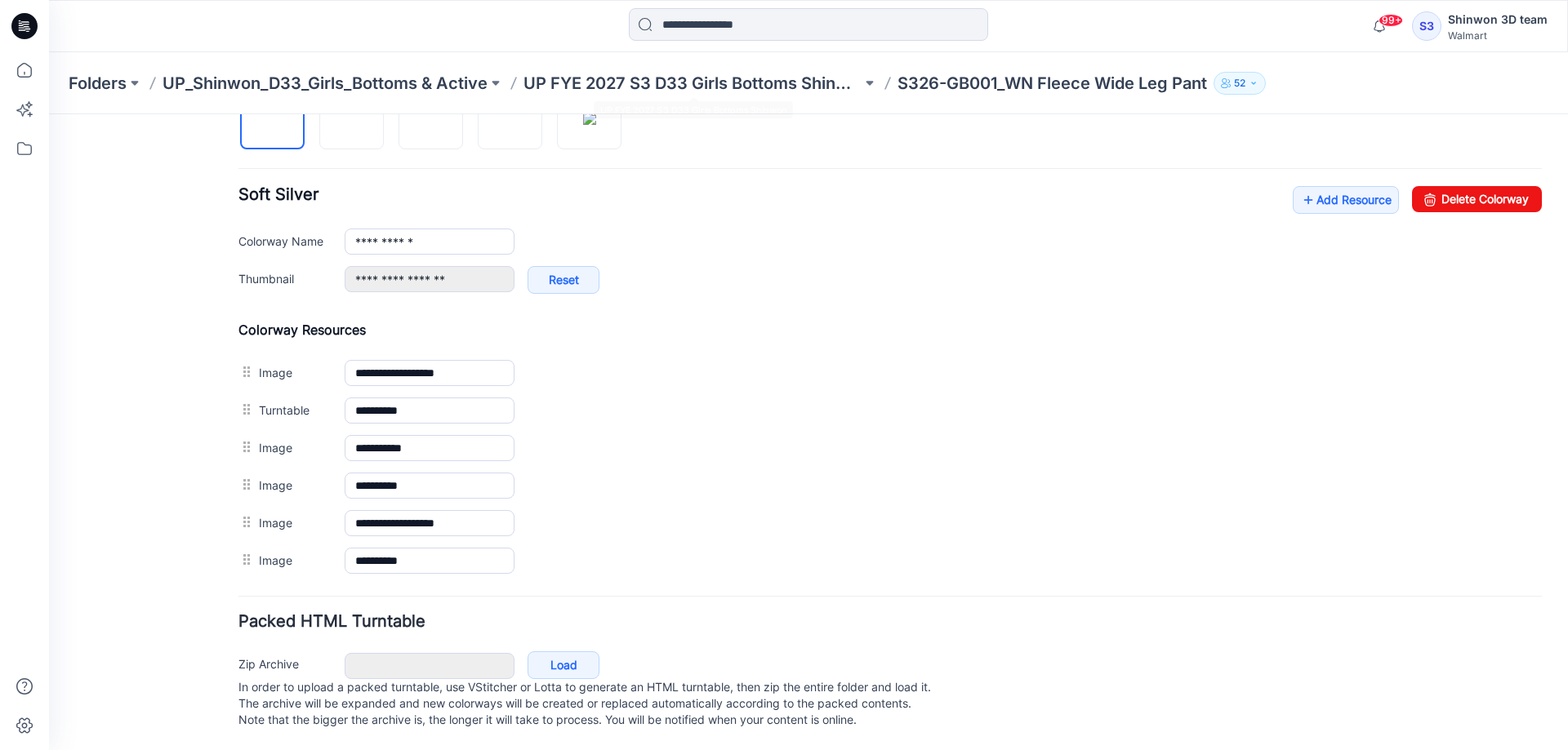
scroll to position [561, 0]
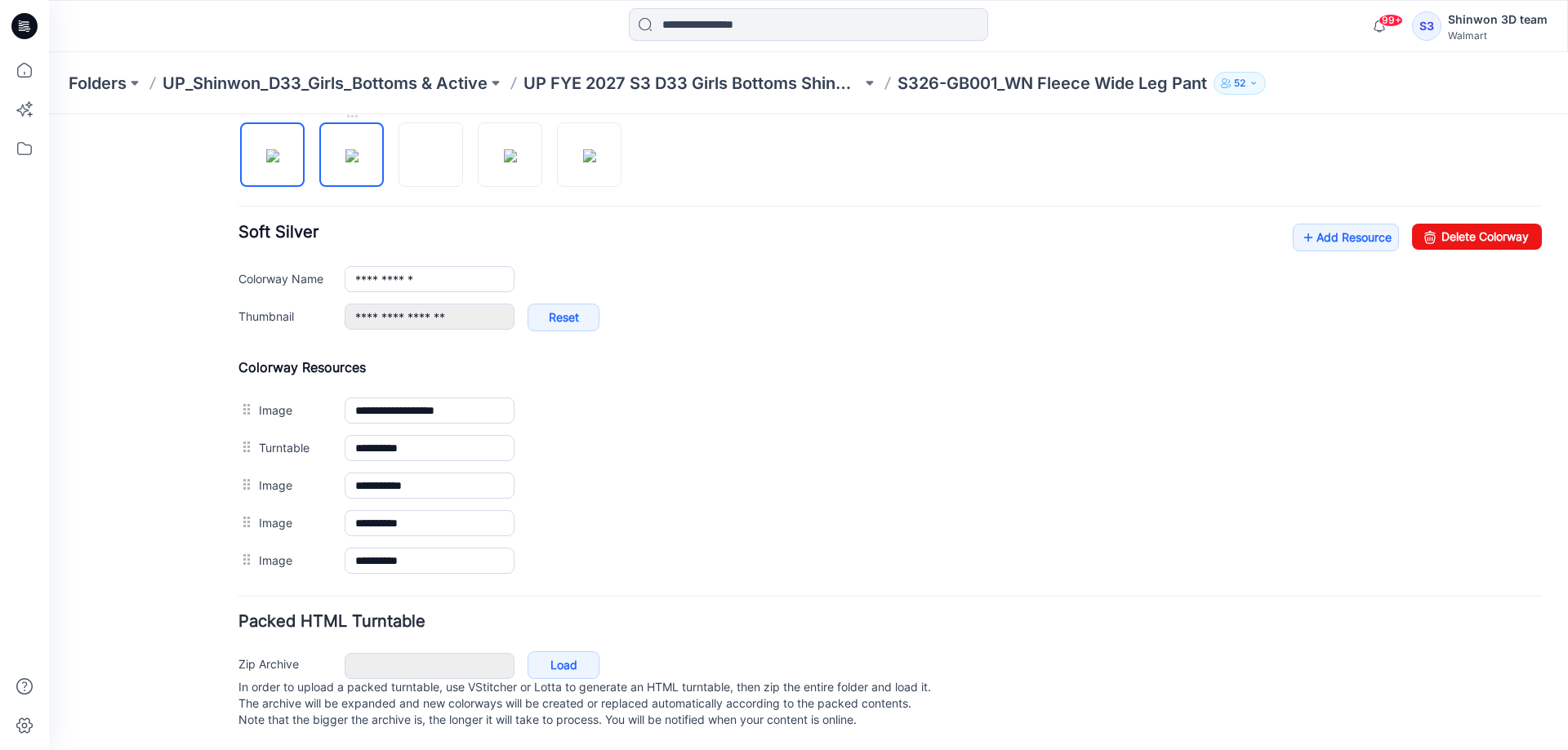
click at [345, 150] on img at bounding box center [352, 156] width 13 height 13
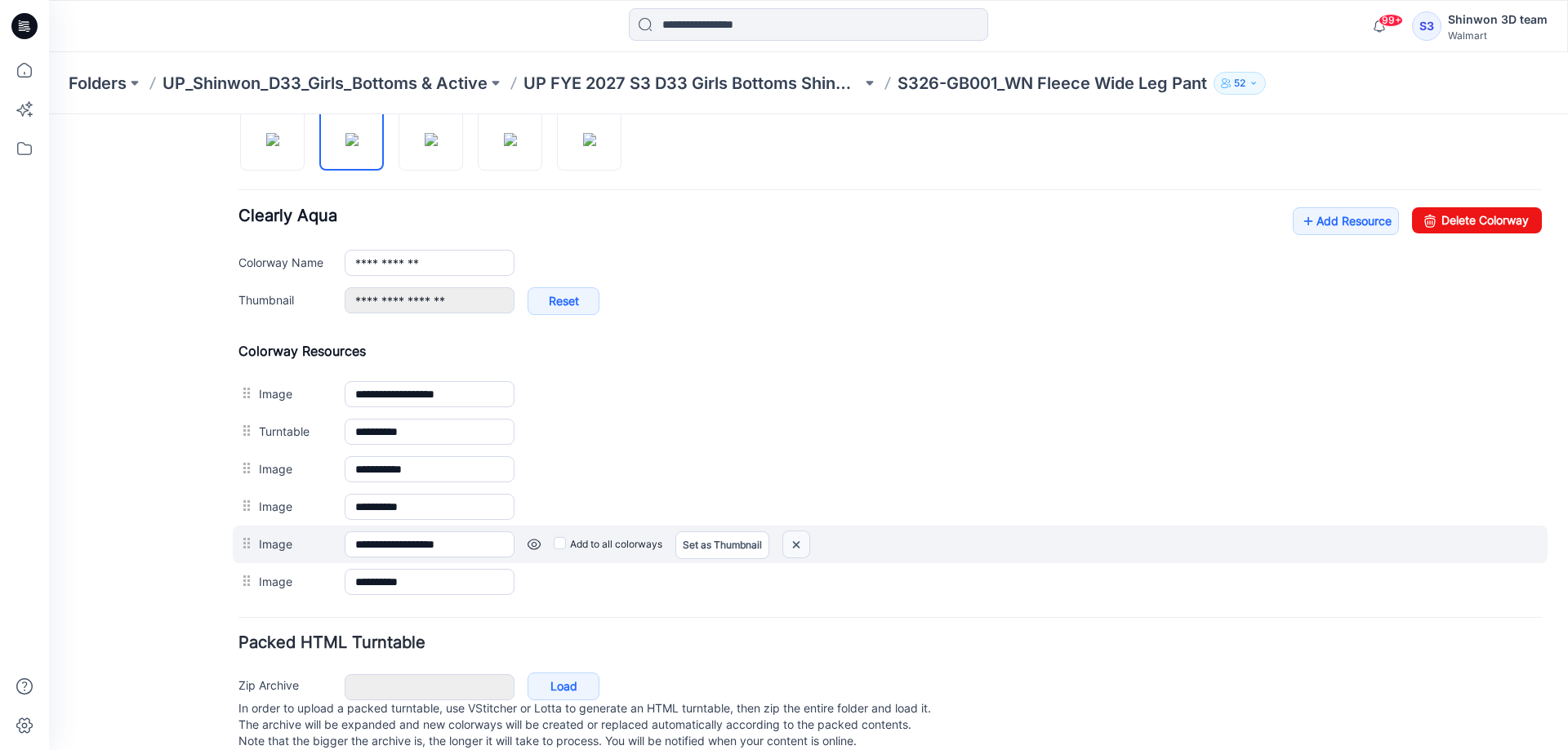
click at [800, 543] on img at bounding box center [796, 545] width 26 height 27
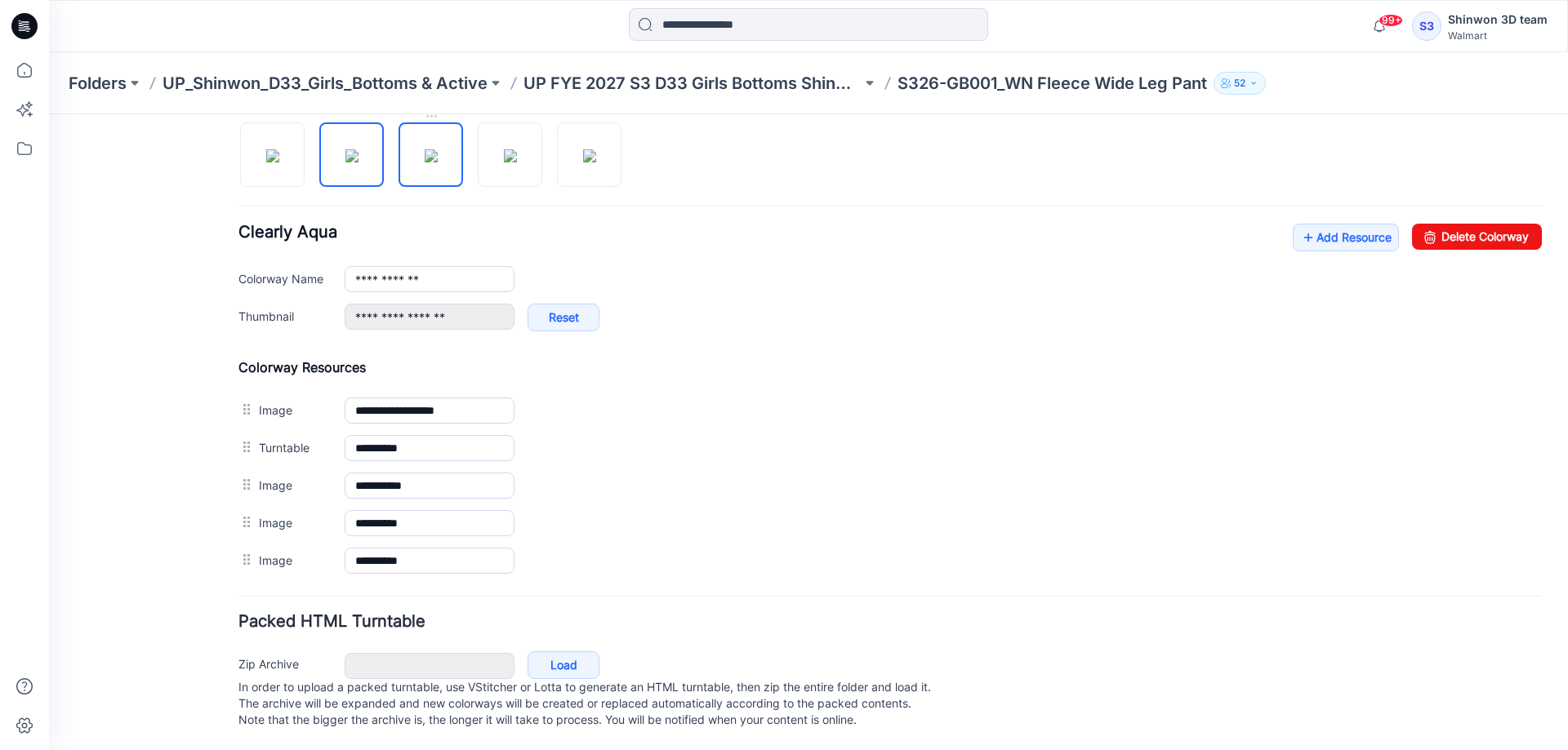
click at [428, 151] on img at bounding box center [431, 156] width 13 height 13
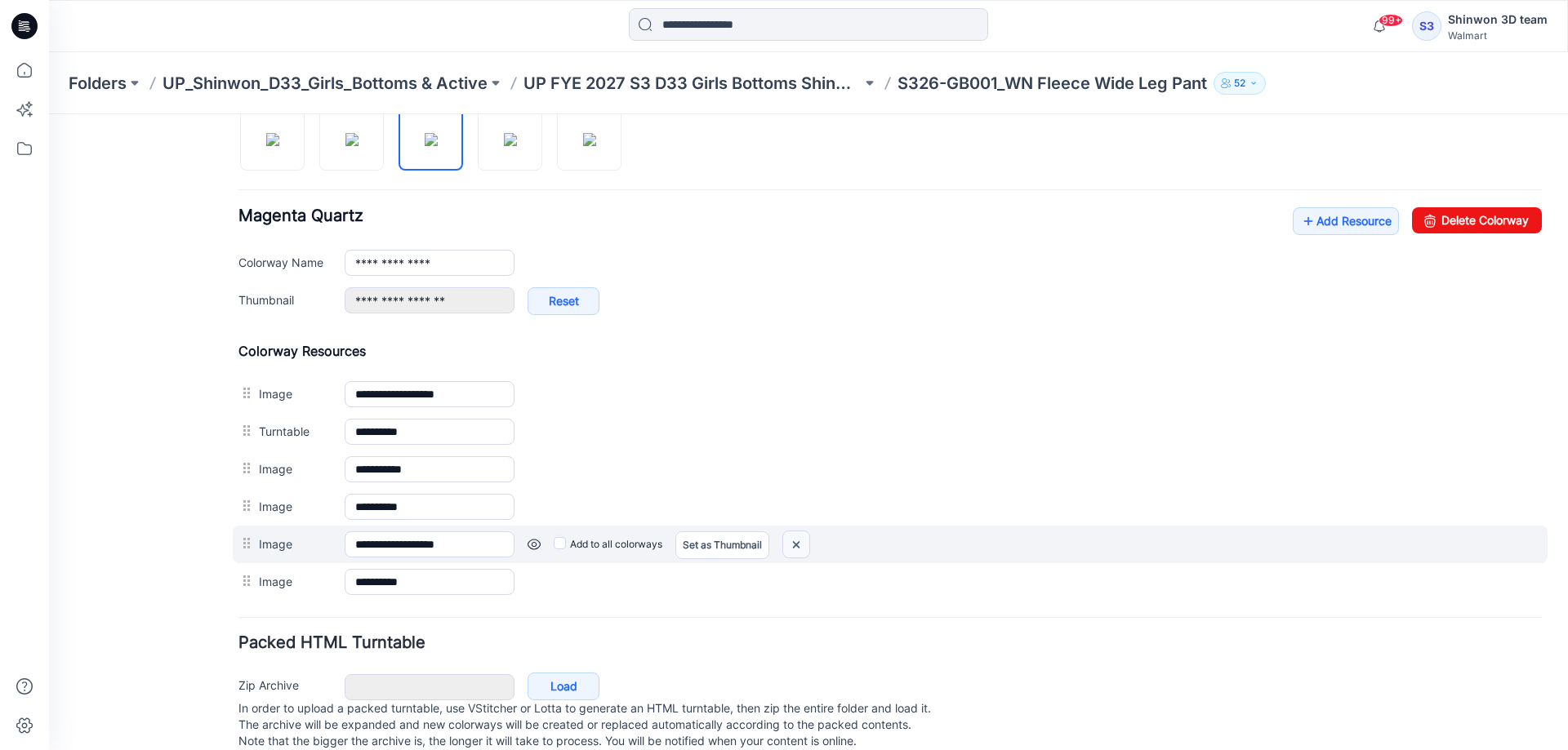
drag, startPoint x: 796, startPoint y: 545, endPoint x: 920, endPoint y: 166, distance: 398.8
click at [796, 545] on img at bounding box center [796, 545] width 26 height 27
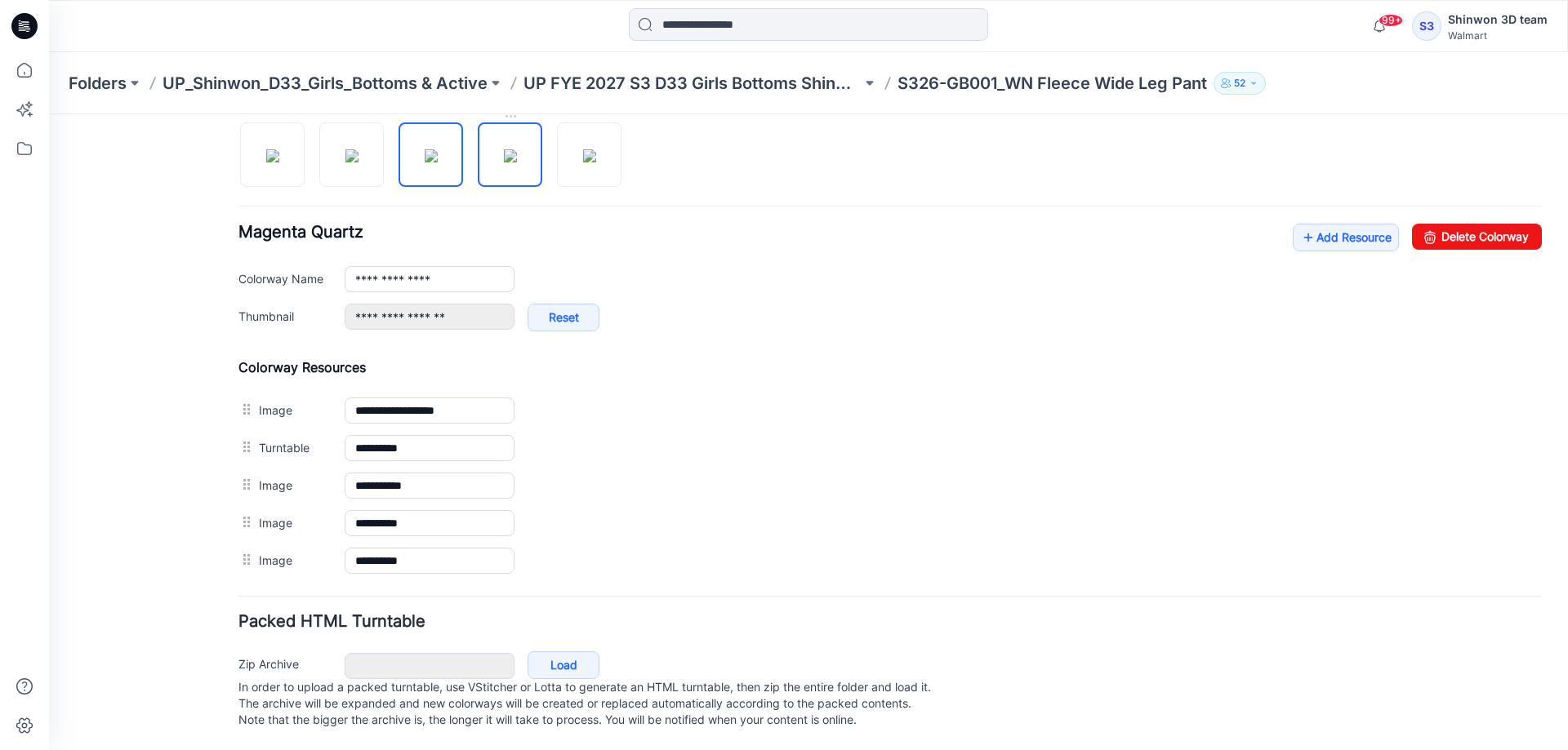
click at [507, 150] on img at bounding box center [511, 156] width 13 height 13
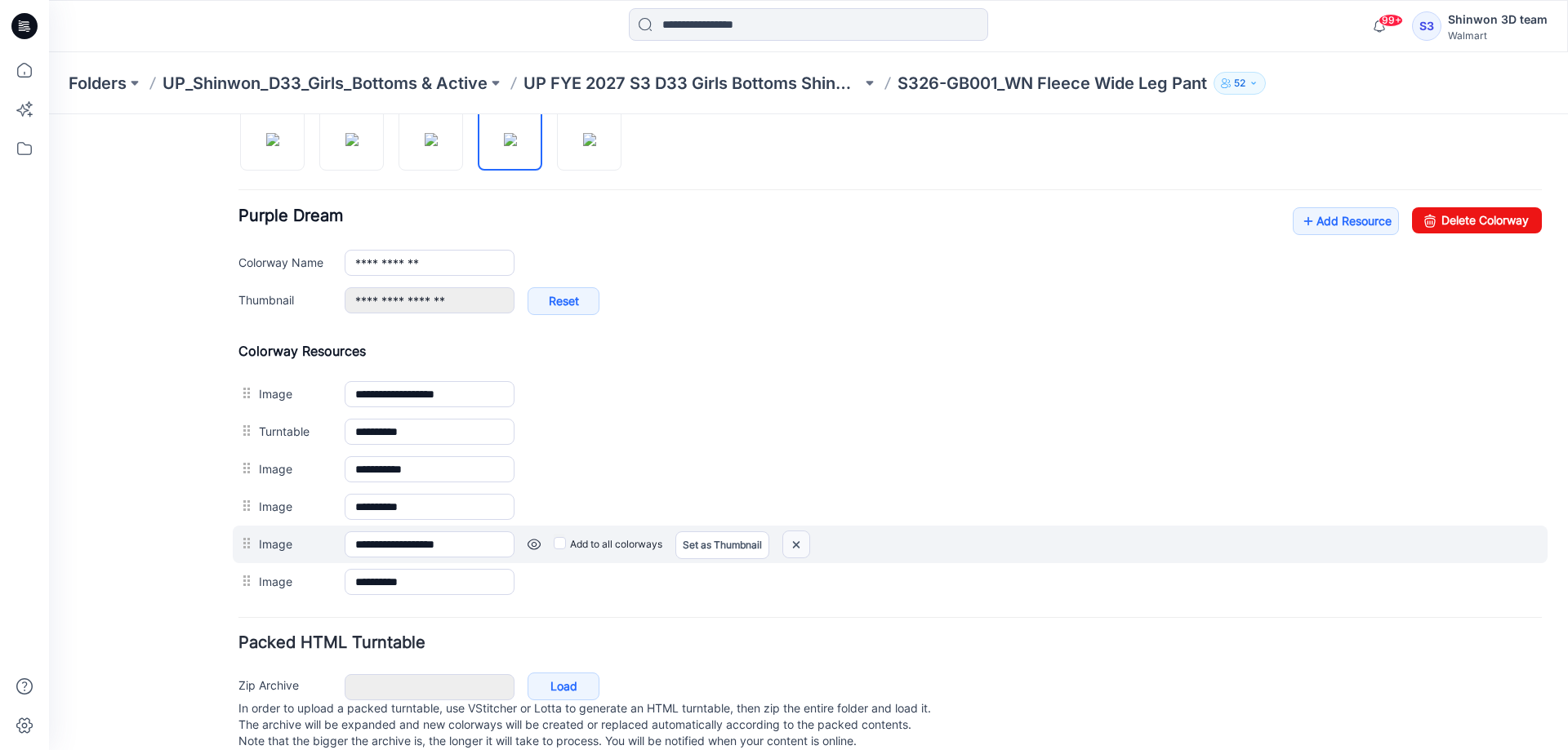
drag, startPoint x: 795, startPoint y: 542, endPoint x: 923, endPoint y: 163, distance: 400.0
click at [795, 542] on img at bounding box center [796, 545] width 26 height 27
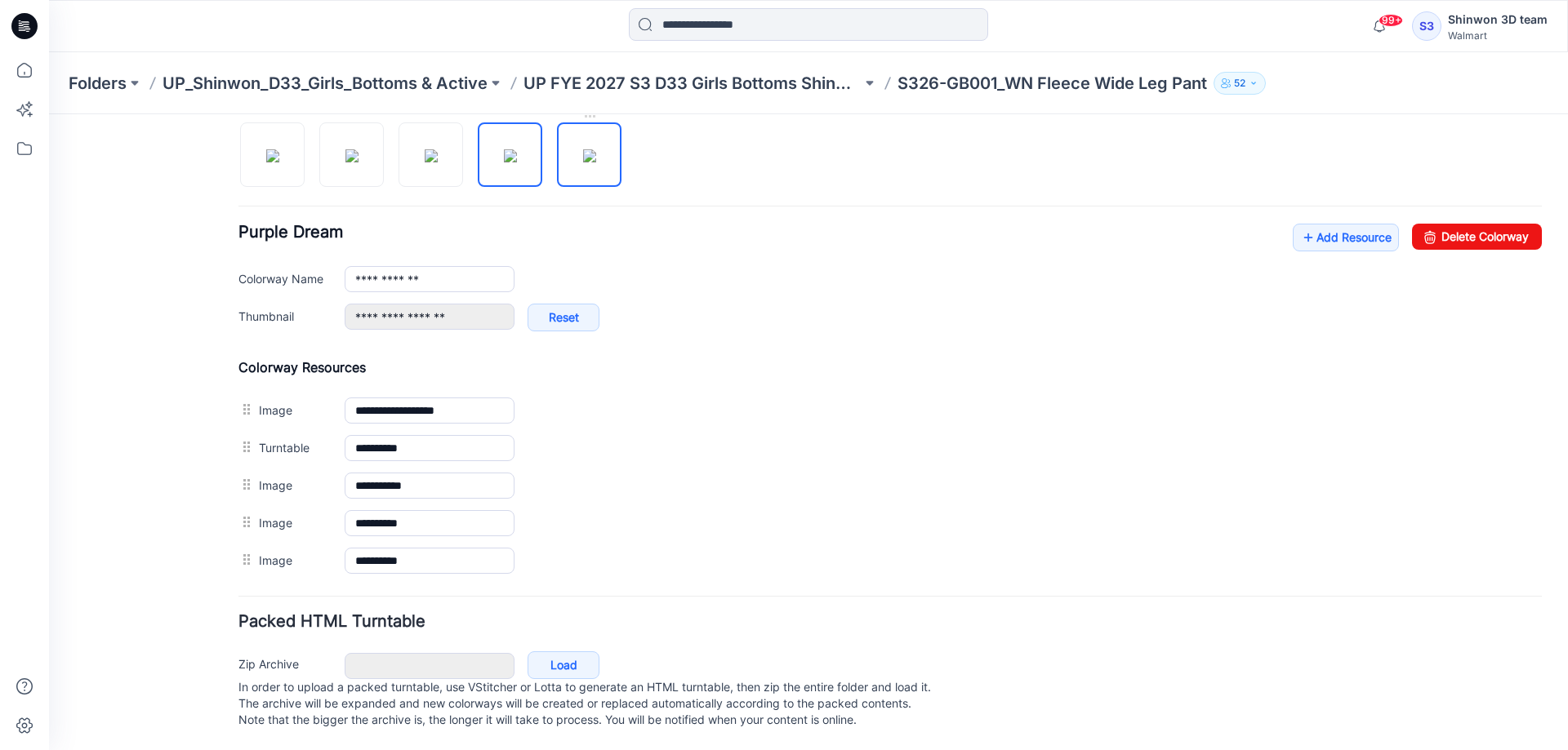
click at [593, 150] on img at bounding box center [589, 156] width 13 height 13
type input "**********"
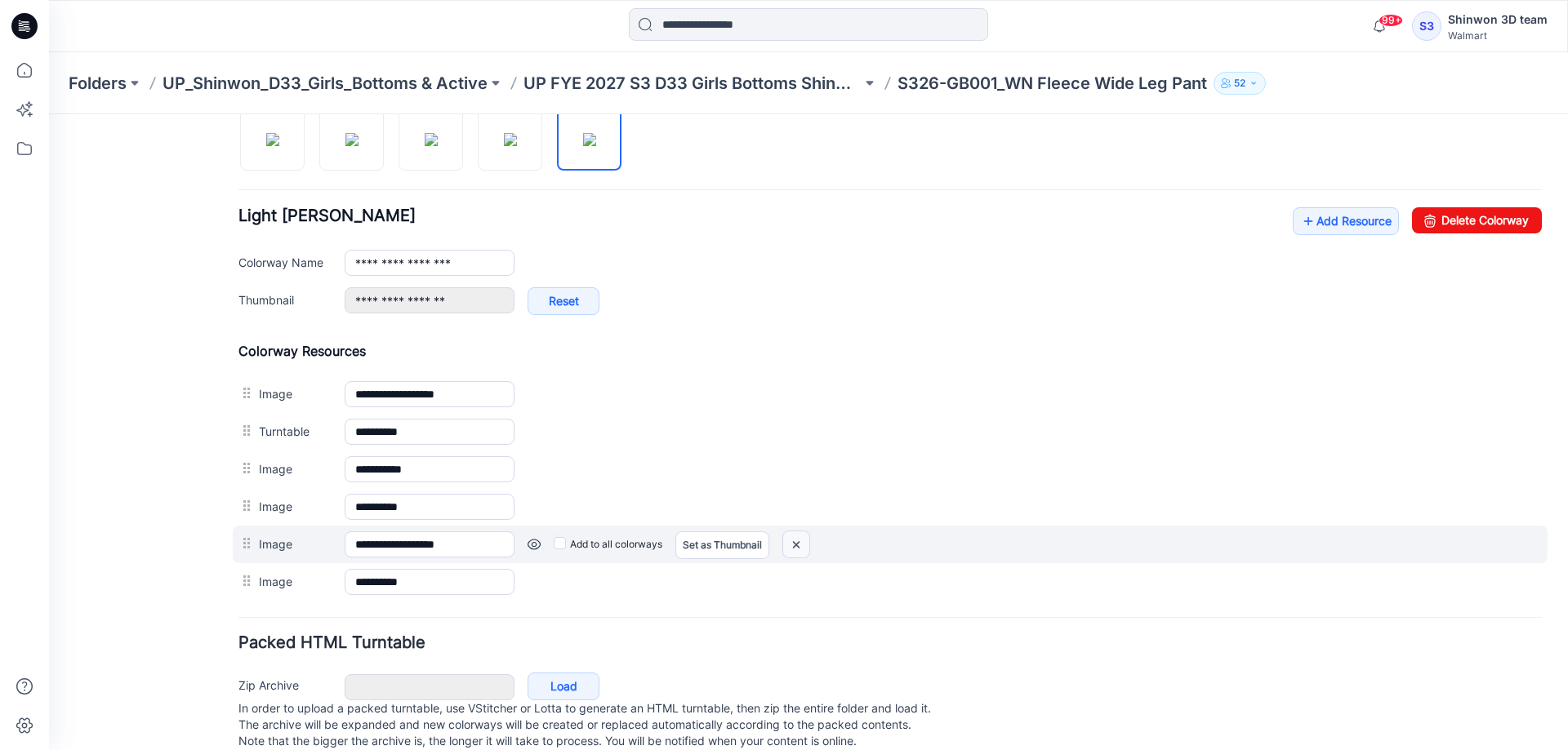
drag, startPoint x: 804, startPoint y: 549, endPoint x: 905, endPoint y: 172, distance: 390.3
click at [804, 547] on img at bounding box center [796, 545] width 26 height 27
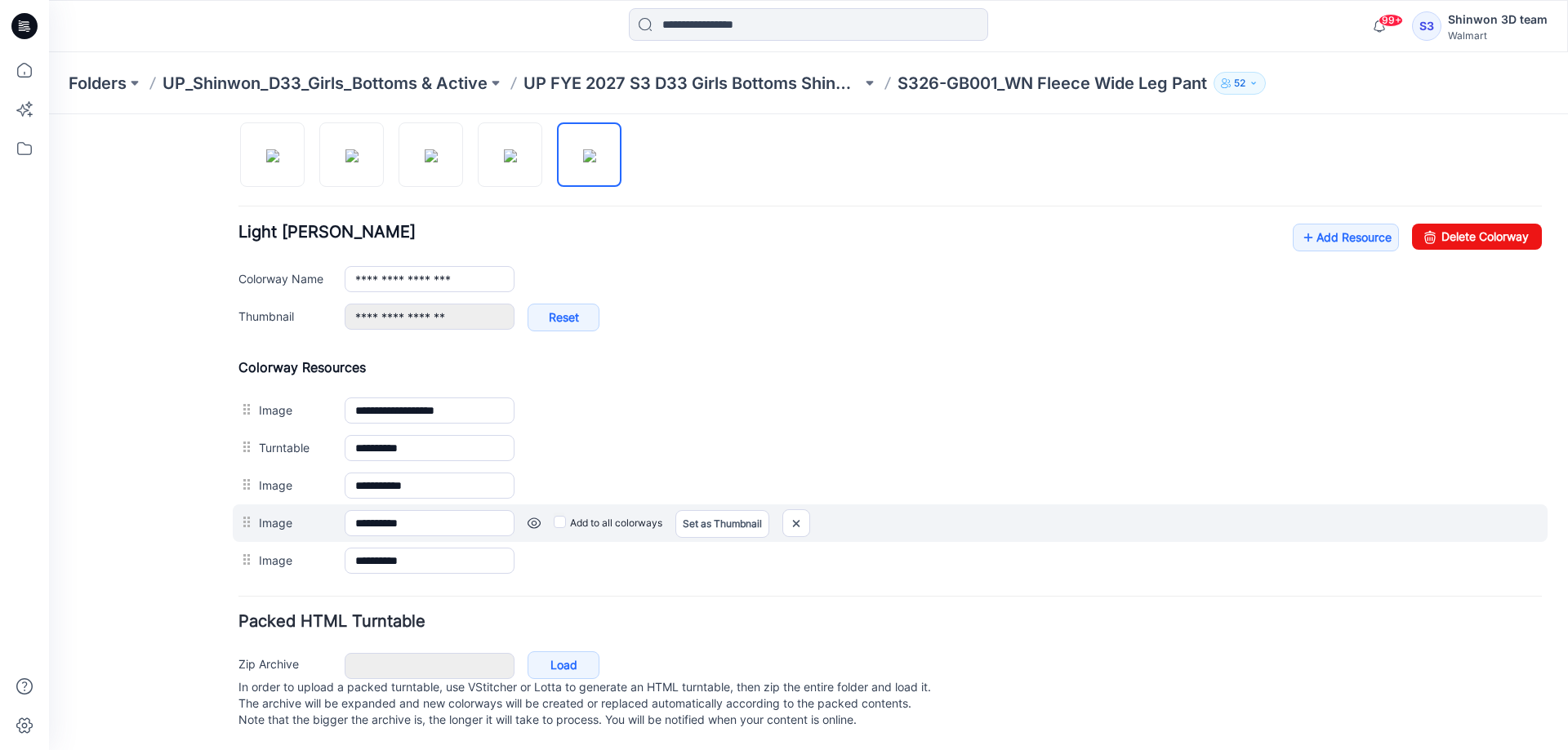
scroll to position [0, 0]
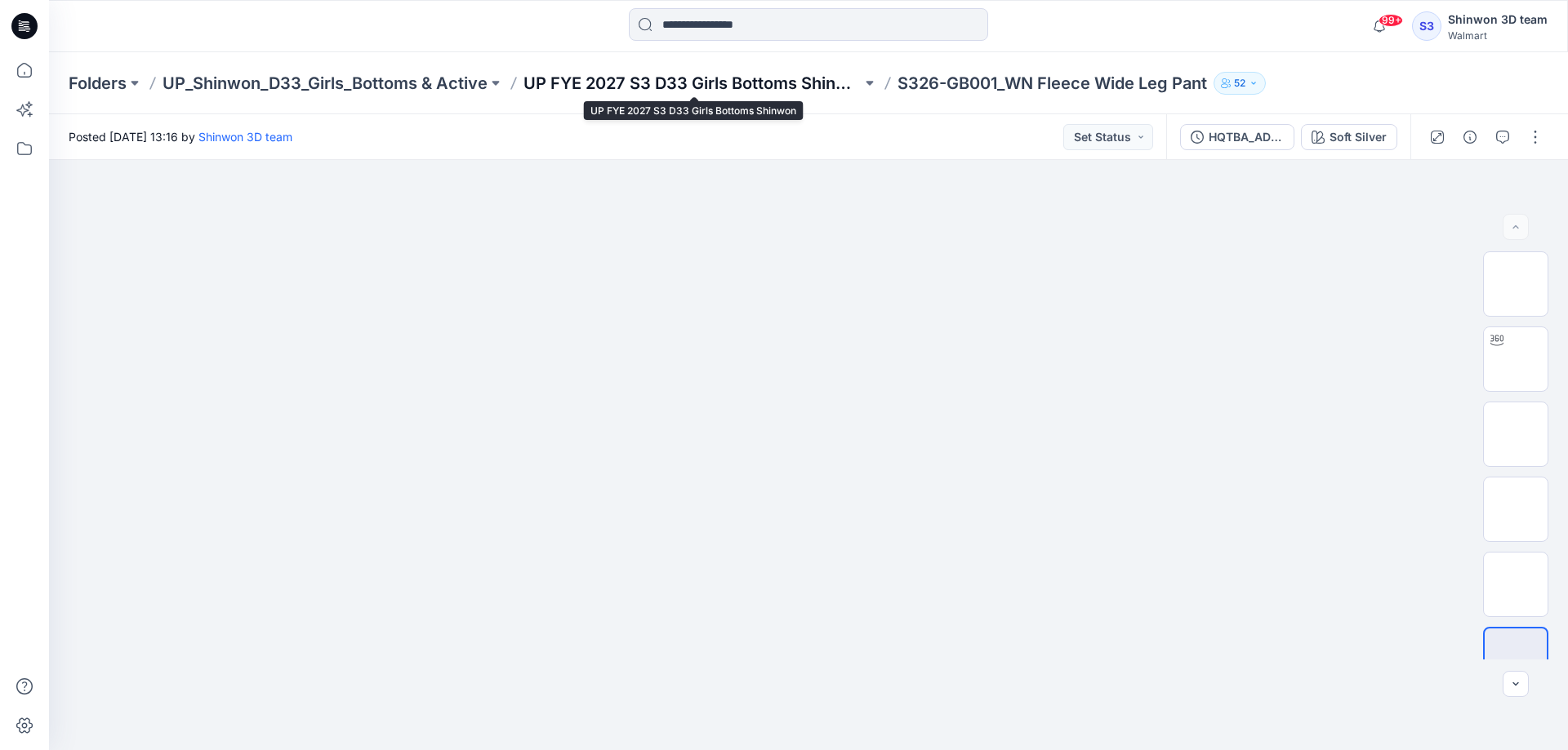
click at [655, 80] on p "UP FYE 2027 S3 D33 Girls Bottoms Shinwon" at bounding box center [693, 83] width 339 height 23
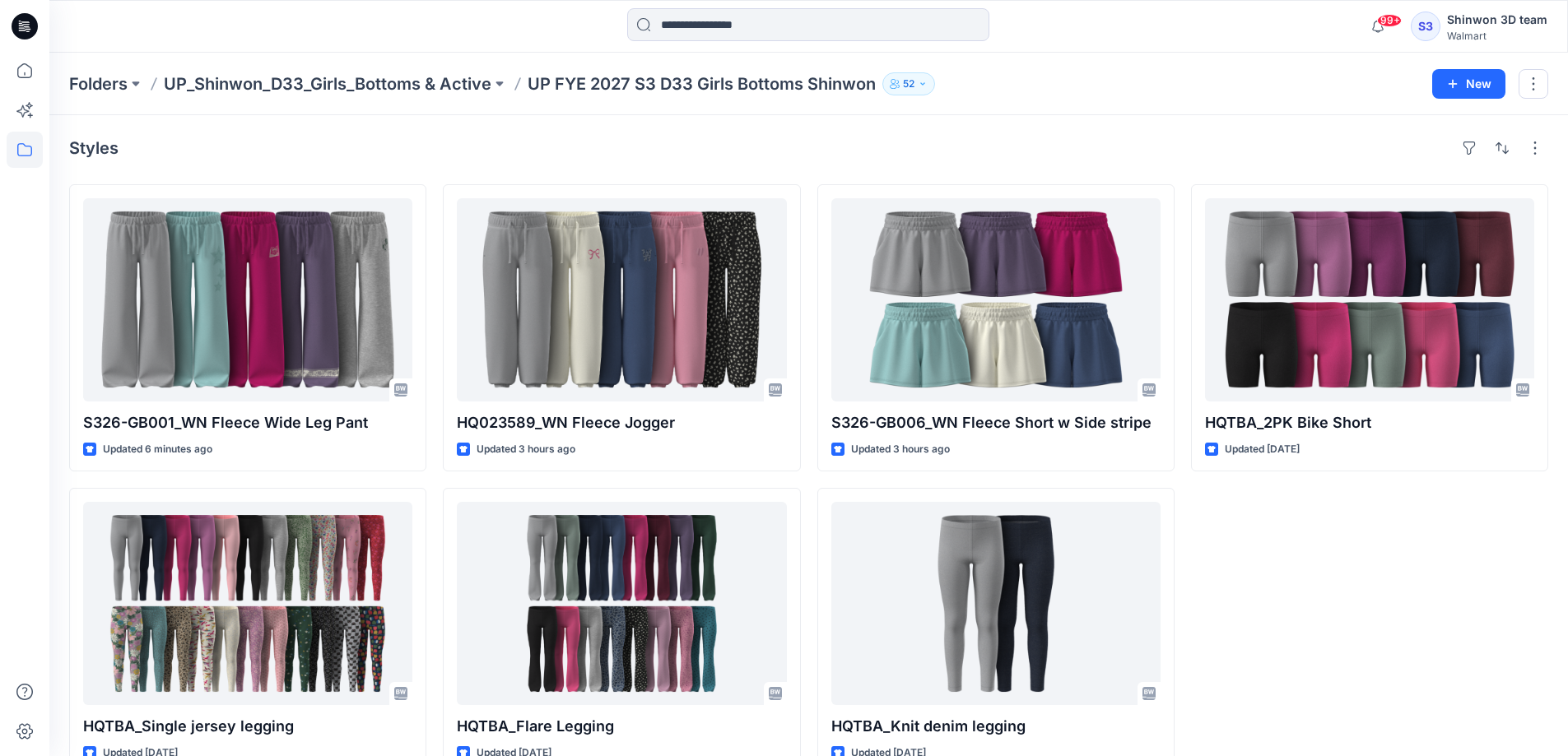
click at [804, 155] on div "Styles" at bounding box center [808, 148] width 1479 height 26
click at [807, 158] on div "Styles" at bounding box center [808, 148] width 1479 height 26
click at [1016, 125] on div "Styles S326-GB001_WN Fleece Wide Leg Pant Updated 6 minutes ago HQTBA_Single je…" at bounding box center [808, 455] width 1519 height 680
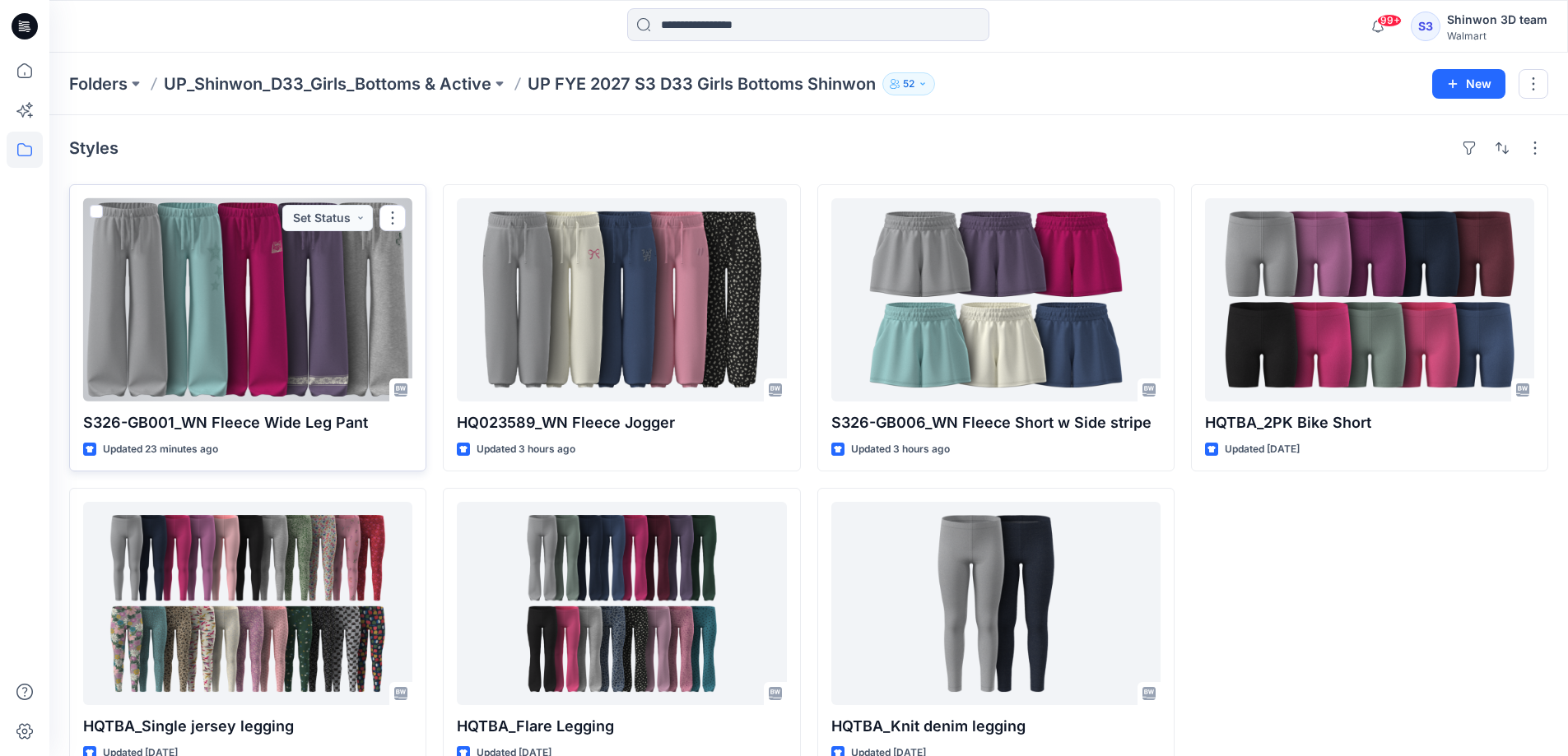
click at [256, 345] on div at bounding box center [247, 300] width 329 height 203
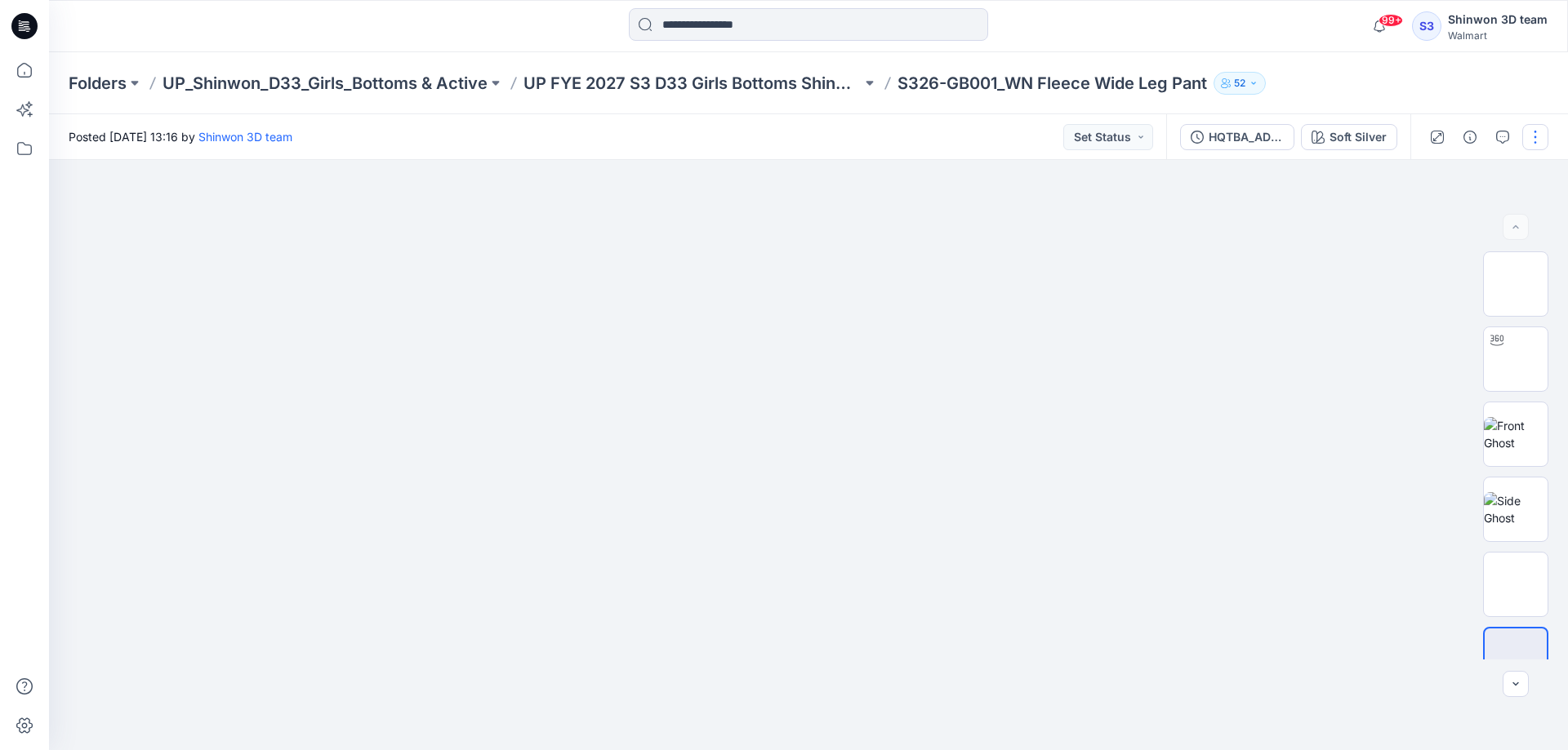
click at [1534, 130] on button "button" at bounding box center [1536, 137] width 26 height 26
click at [1415, 216] on button "Edit" at bounding box center [1466, 220] width 150 height 31
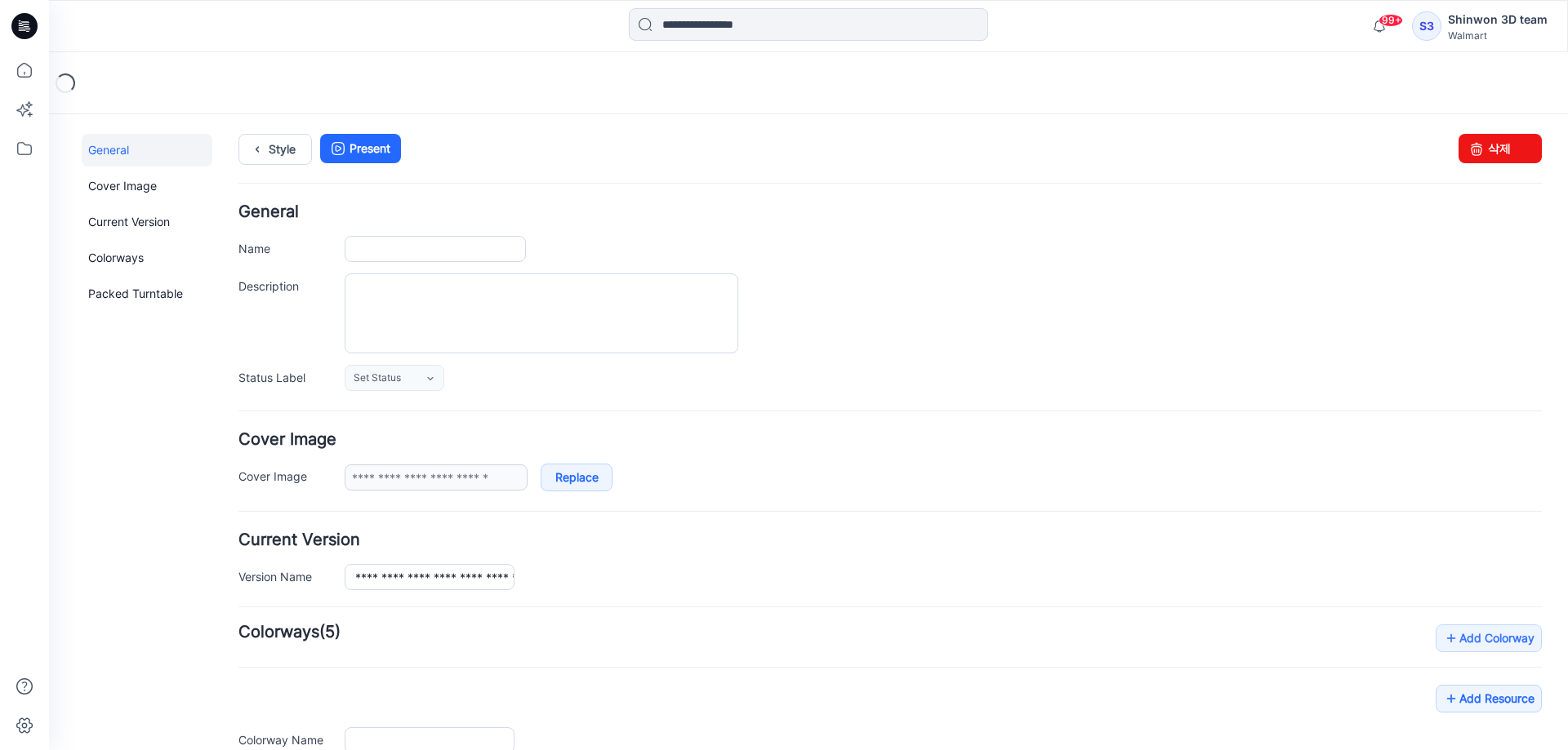
type input "**********"
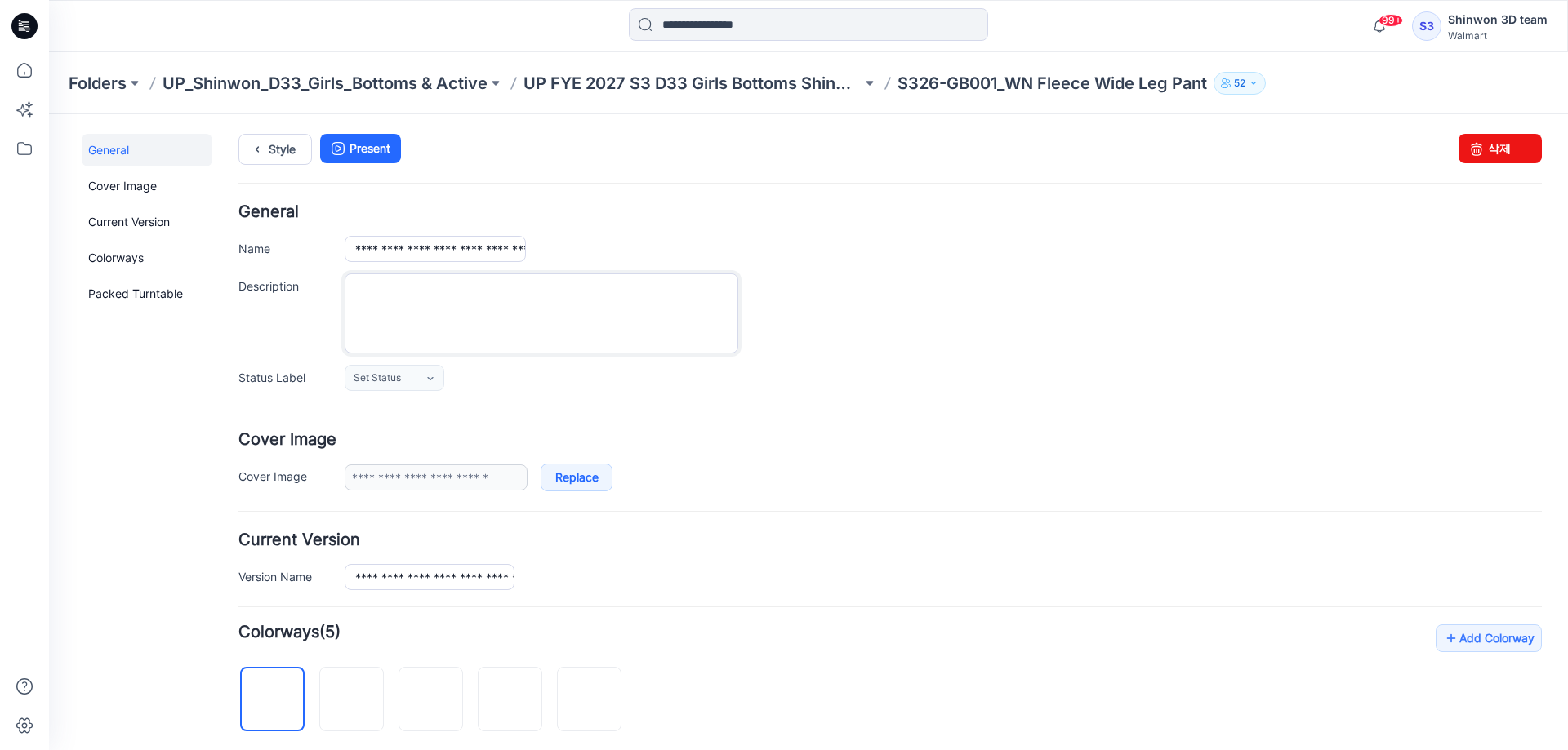
click at [609, 308] on textarea "Description" at bounding box center [542, 314] width 394 height 80
paste textarea "**********"
type textarea "**********"
click at [929, 294] on div "**********" at bounding box center [944, 314] width 1197 height 80
click at [273, 146] on link "Style" at bounding box center [275, 150] width 73 height 31
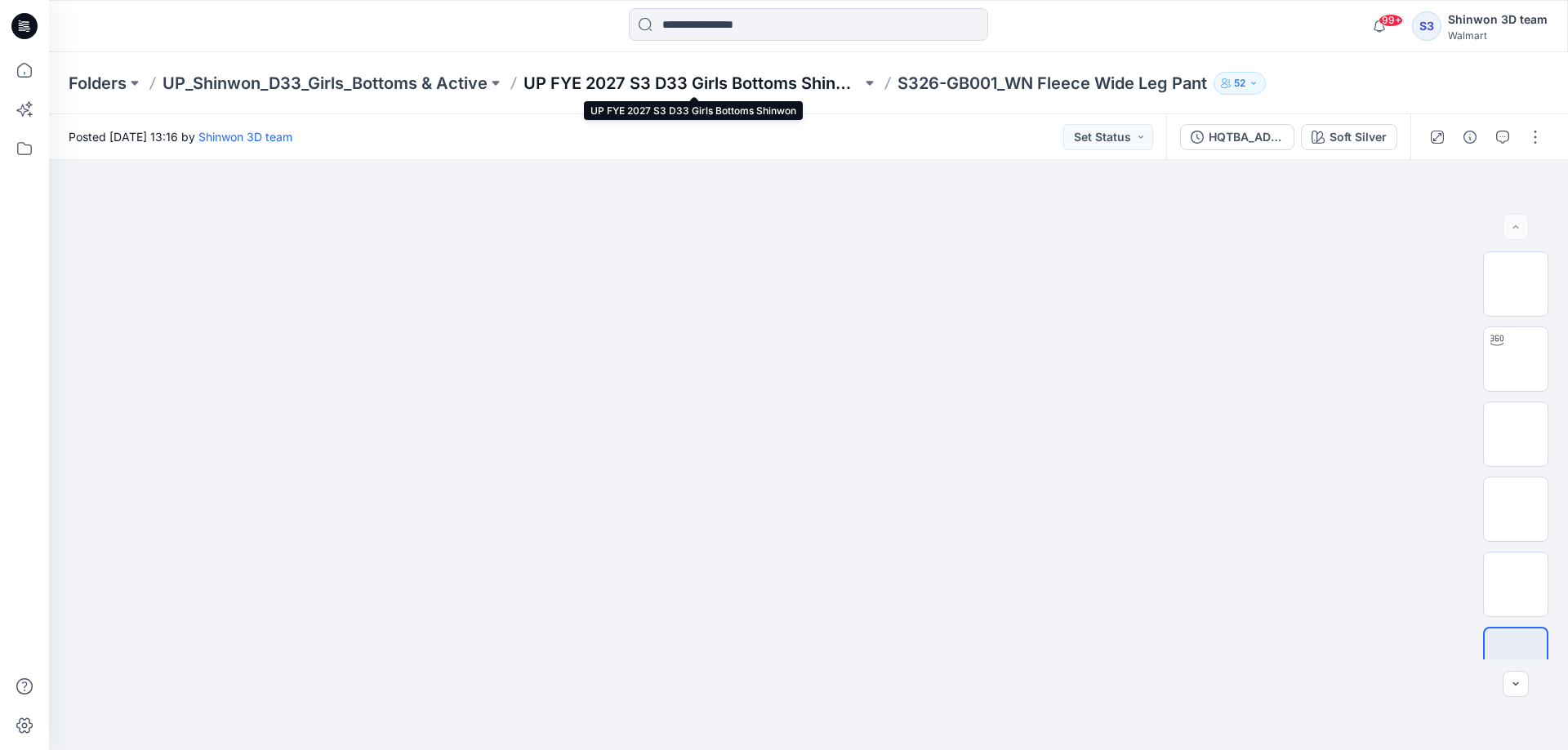
click at [741, 83] on p "UP FYE 2027 S3 D33 Girls Bottoms Shinwon" at bounding box center [693, 83] width 339 height 23
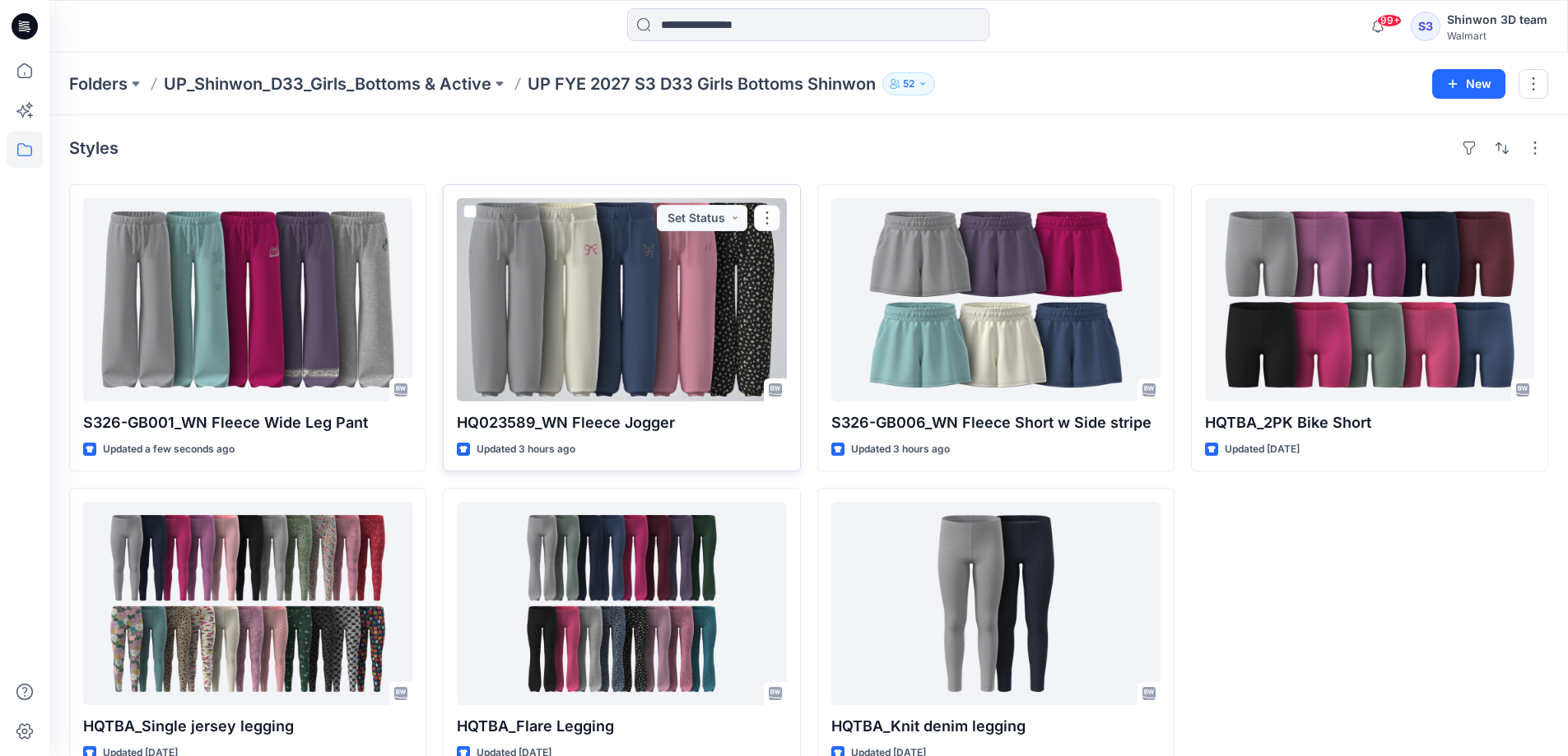
click at [637, 336] on div at bounding box center [621, 300] width 329 height 203
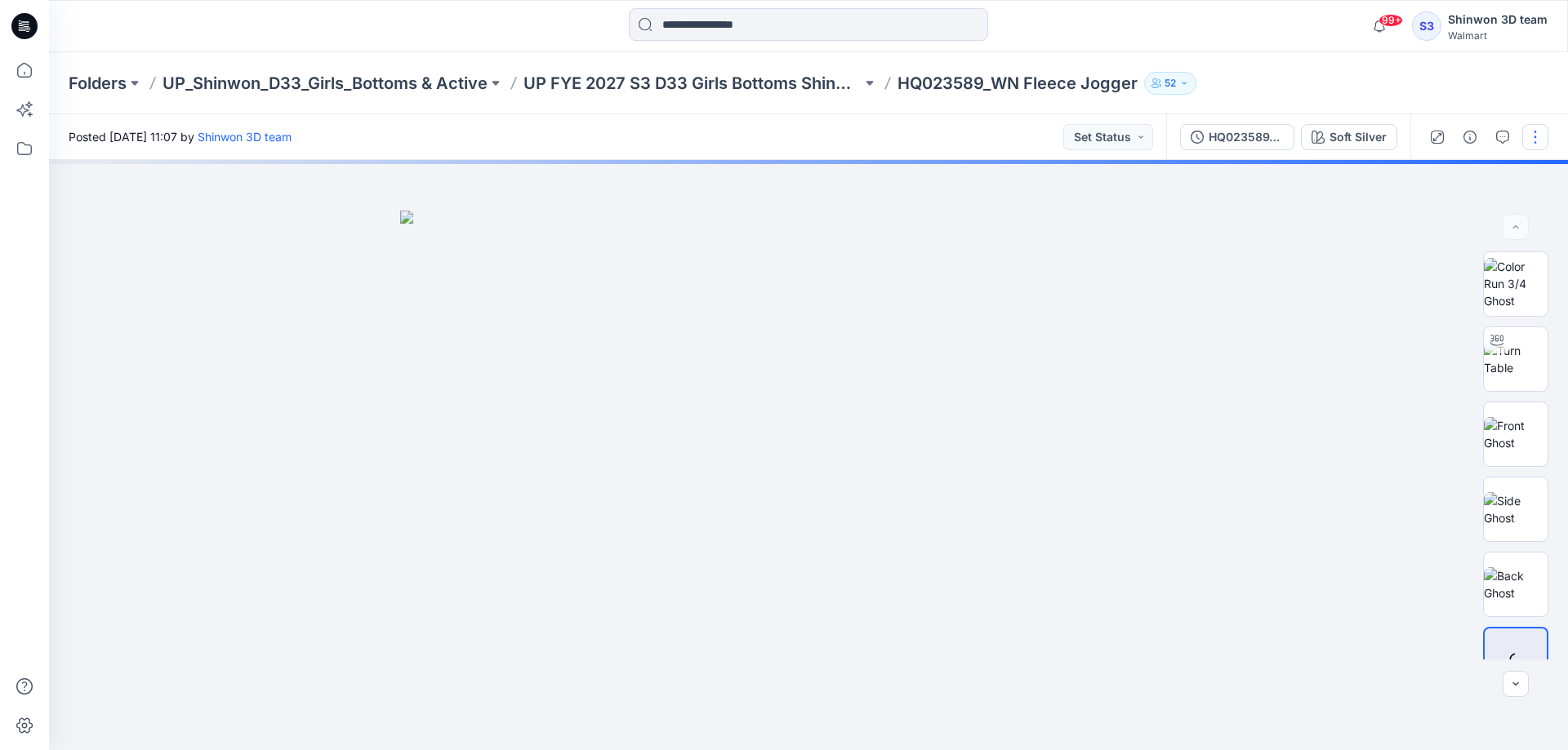
click at [1534, 140] on button "button" at bounding box center [1536, 137] width 26 height 26
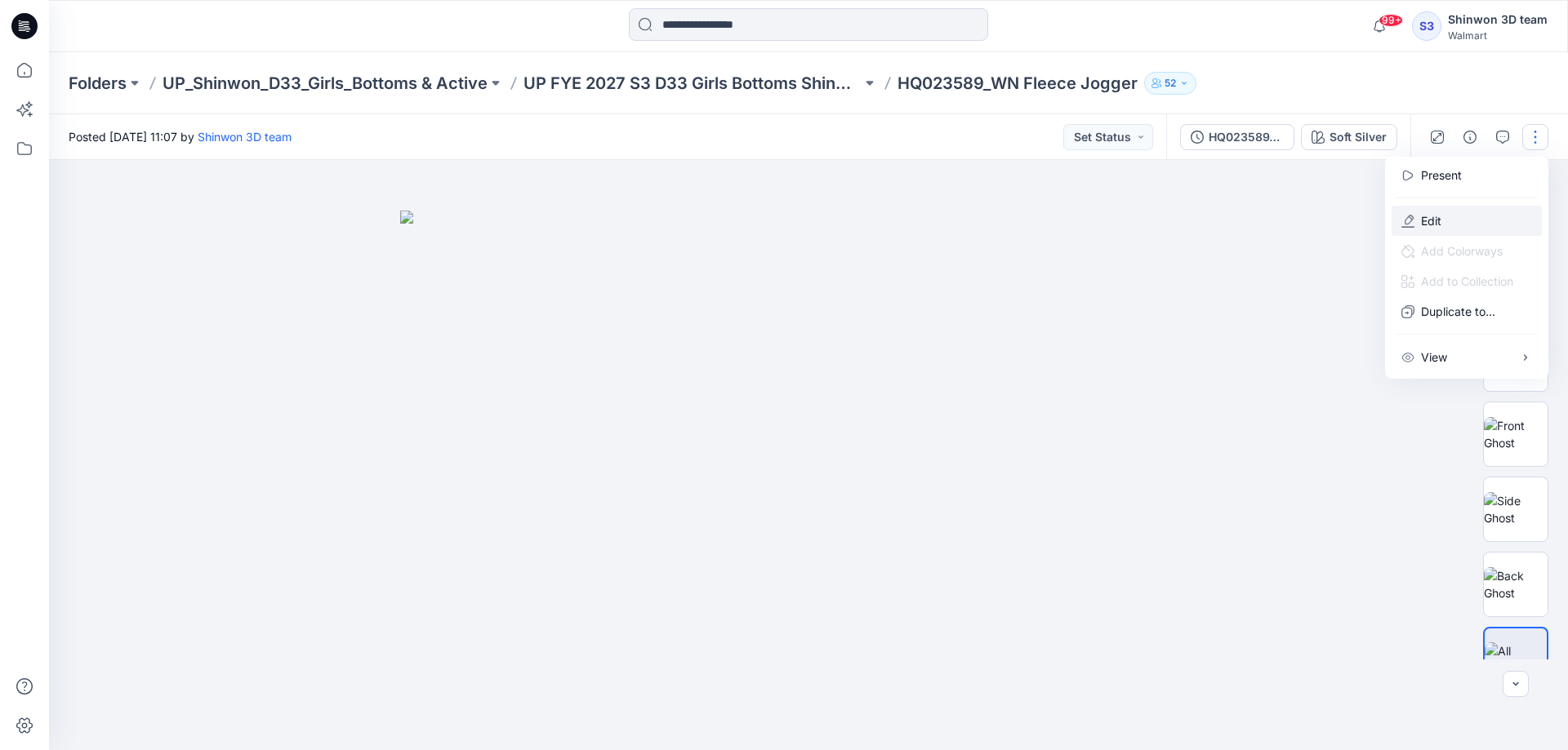
click at [1421, 224] on p "Edit" at bounding box center [1431, 221] width 20 height 18
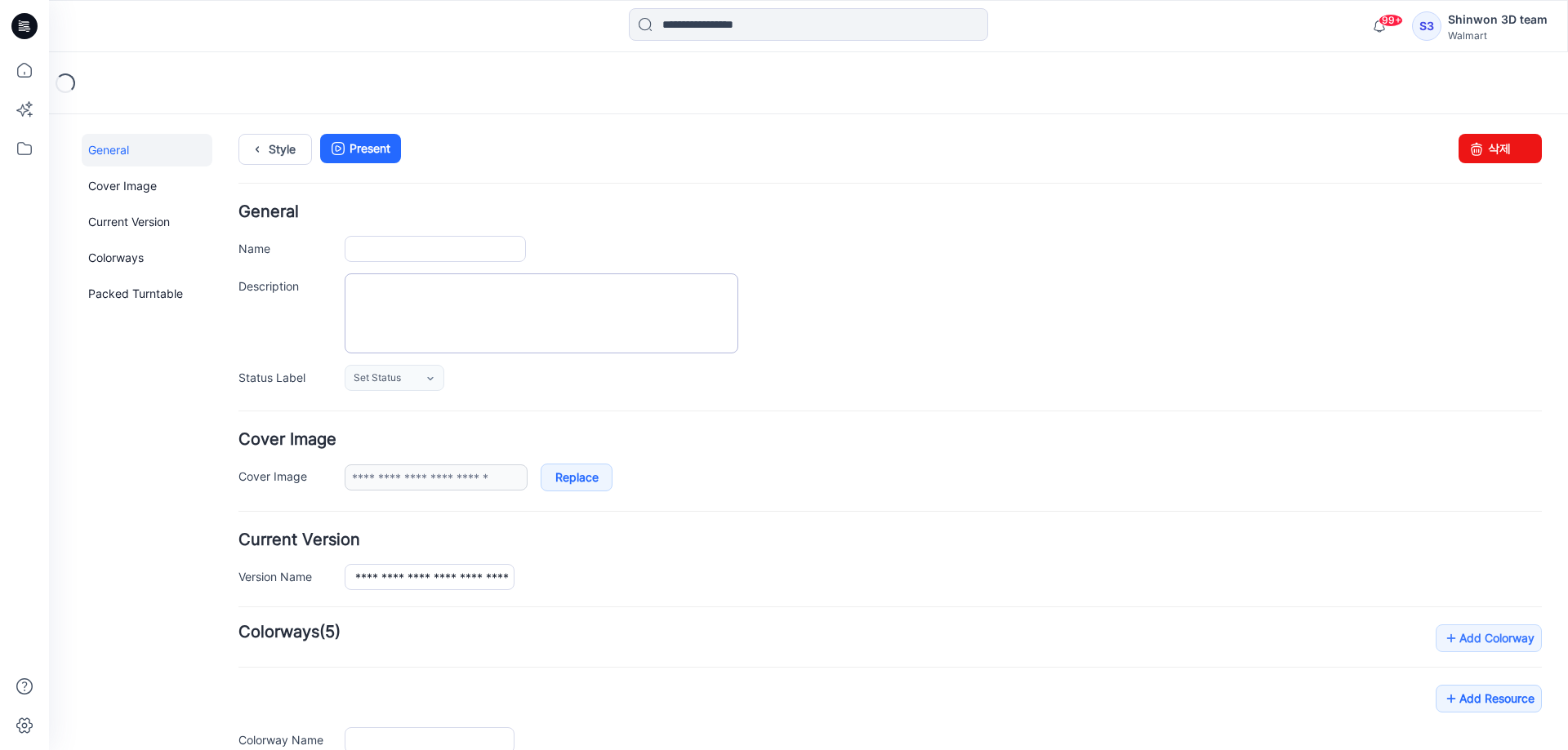
type input "**********"
click at [491, 306] on textarea "Description" at bounding box center [542, 314] width 394 height 80
paste textarea "**********"
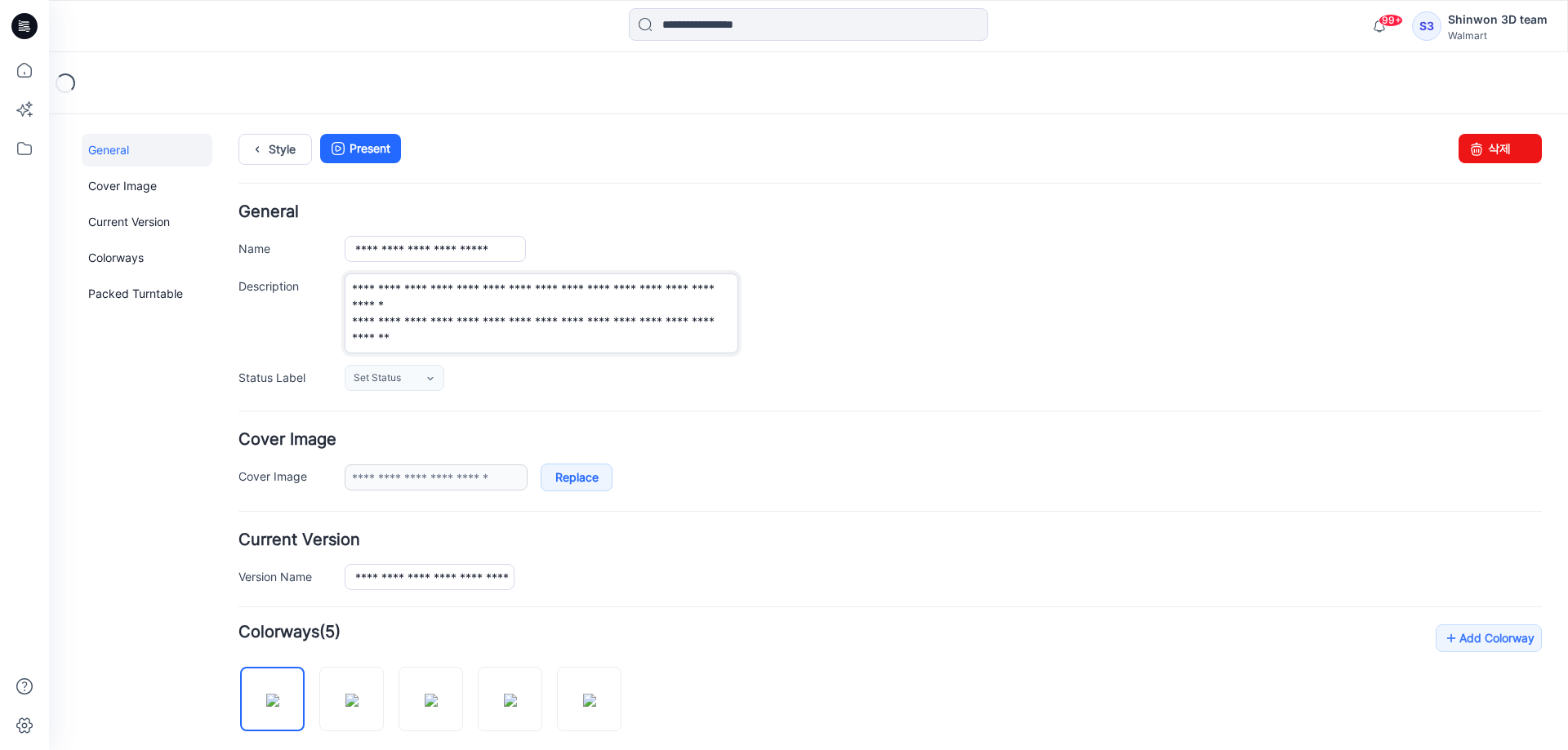
type textarea "**********"
click at [917, 301] on div "**********" at bounding box center [944, 314] width 1197 height 80
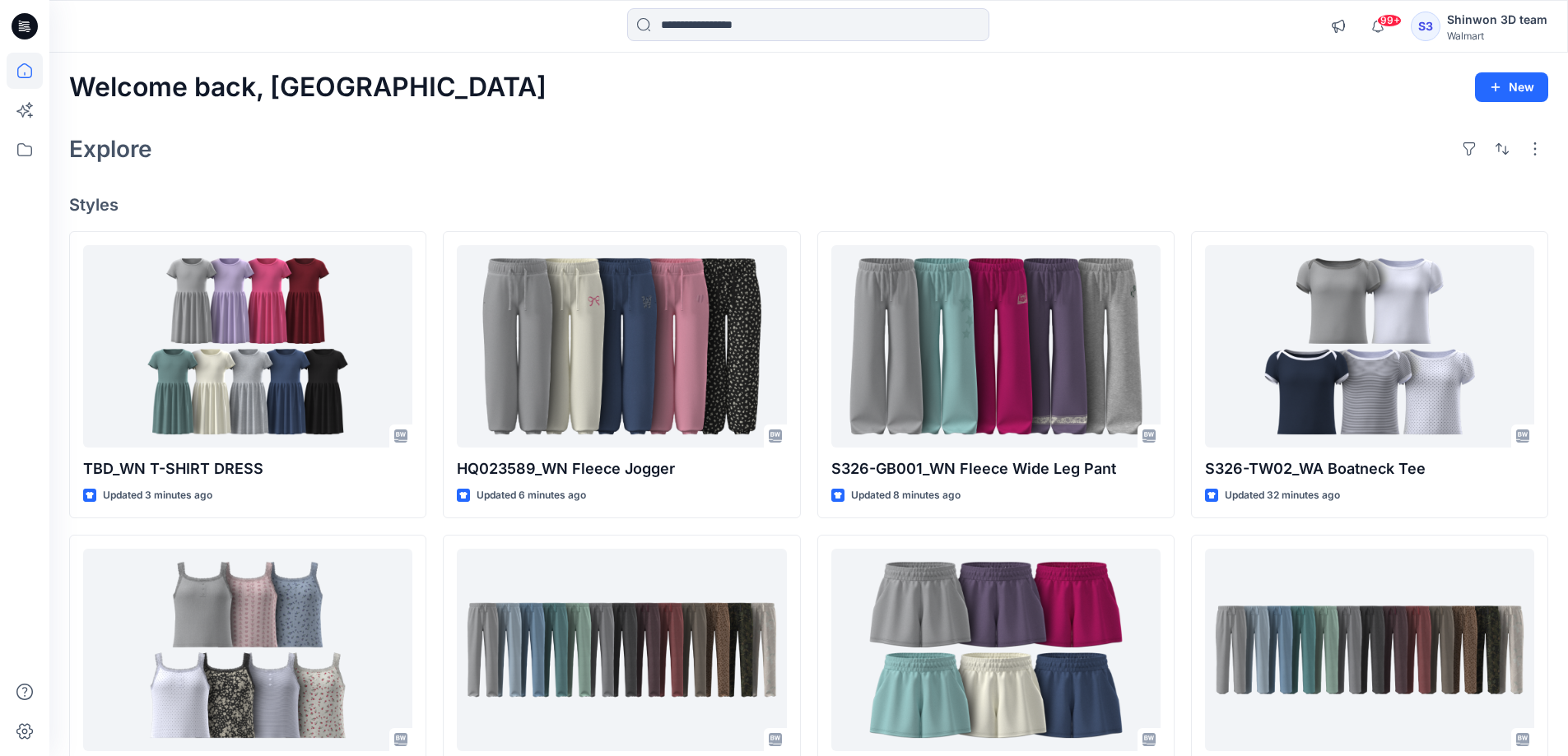
click at [805, 198] on h4 "Styles" at bounding box center [808, 204] width 1479 height 20
click at [809, 201] on h4 "Styles" at bounding box center [808, 204] width 1479 height 20
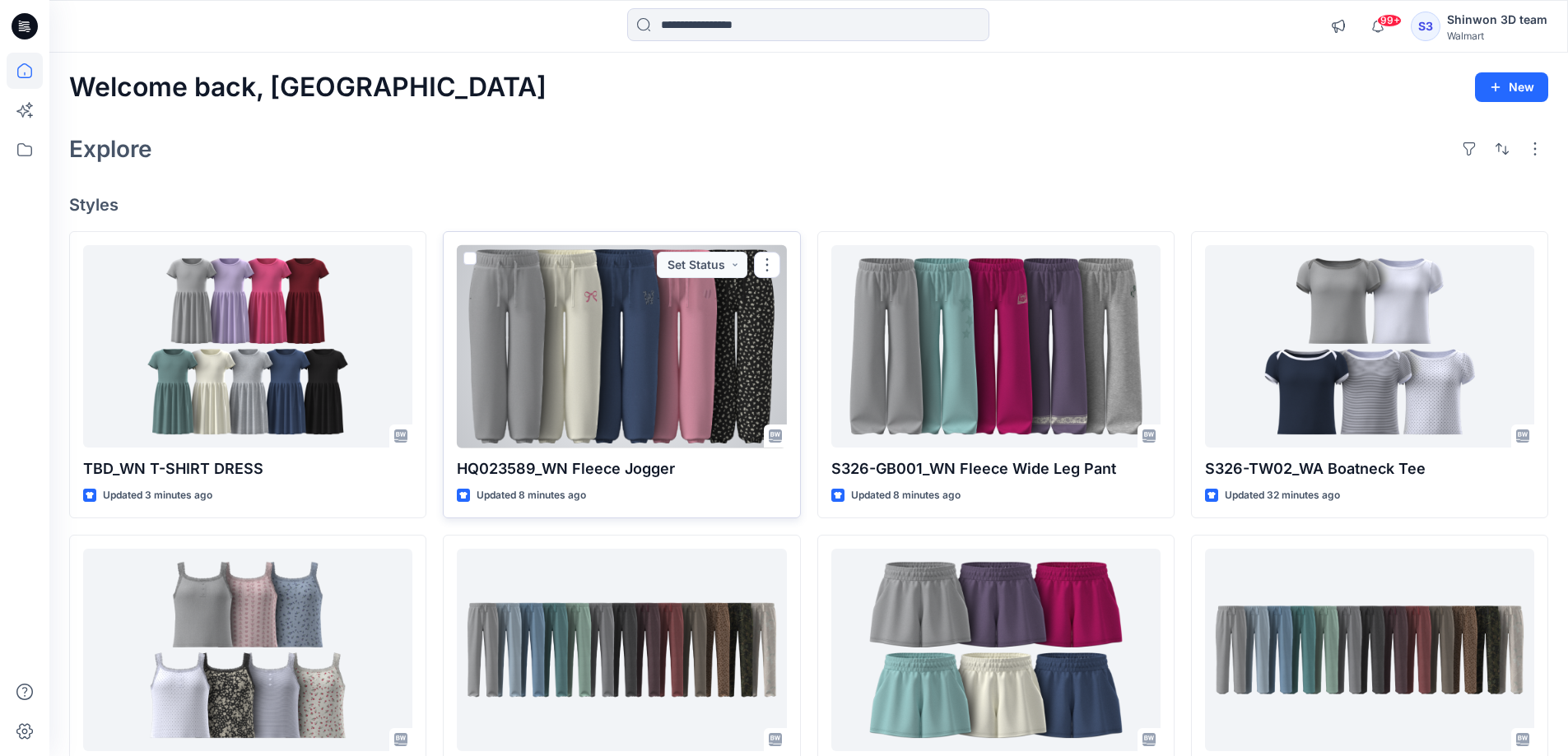
click at [612, 363] on div at bounding box center [621, 347] width 329 height 203
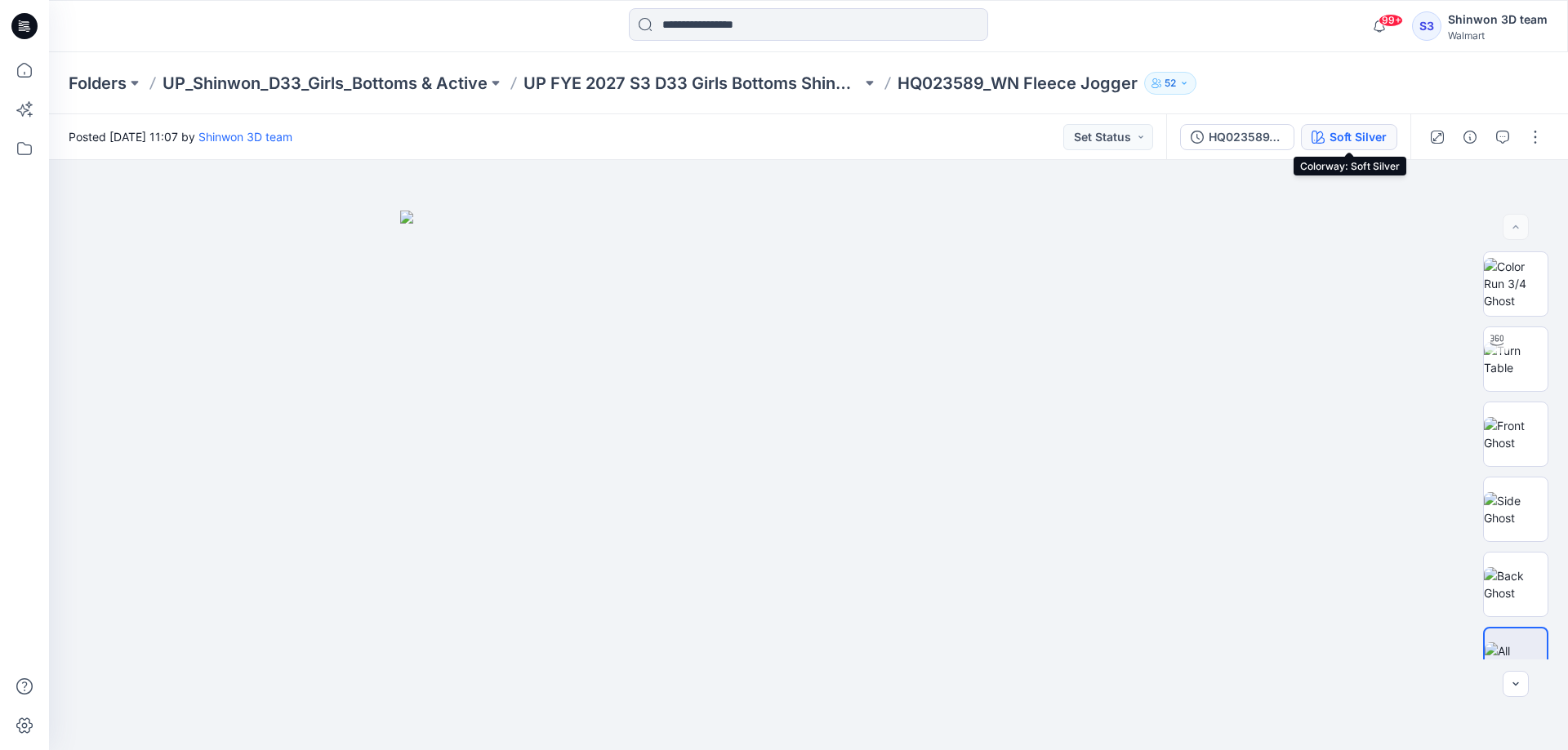
click at [1334, 134] on div "Soft Silver" at bounding box center [1358, 137] width 57 height 18
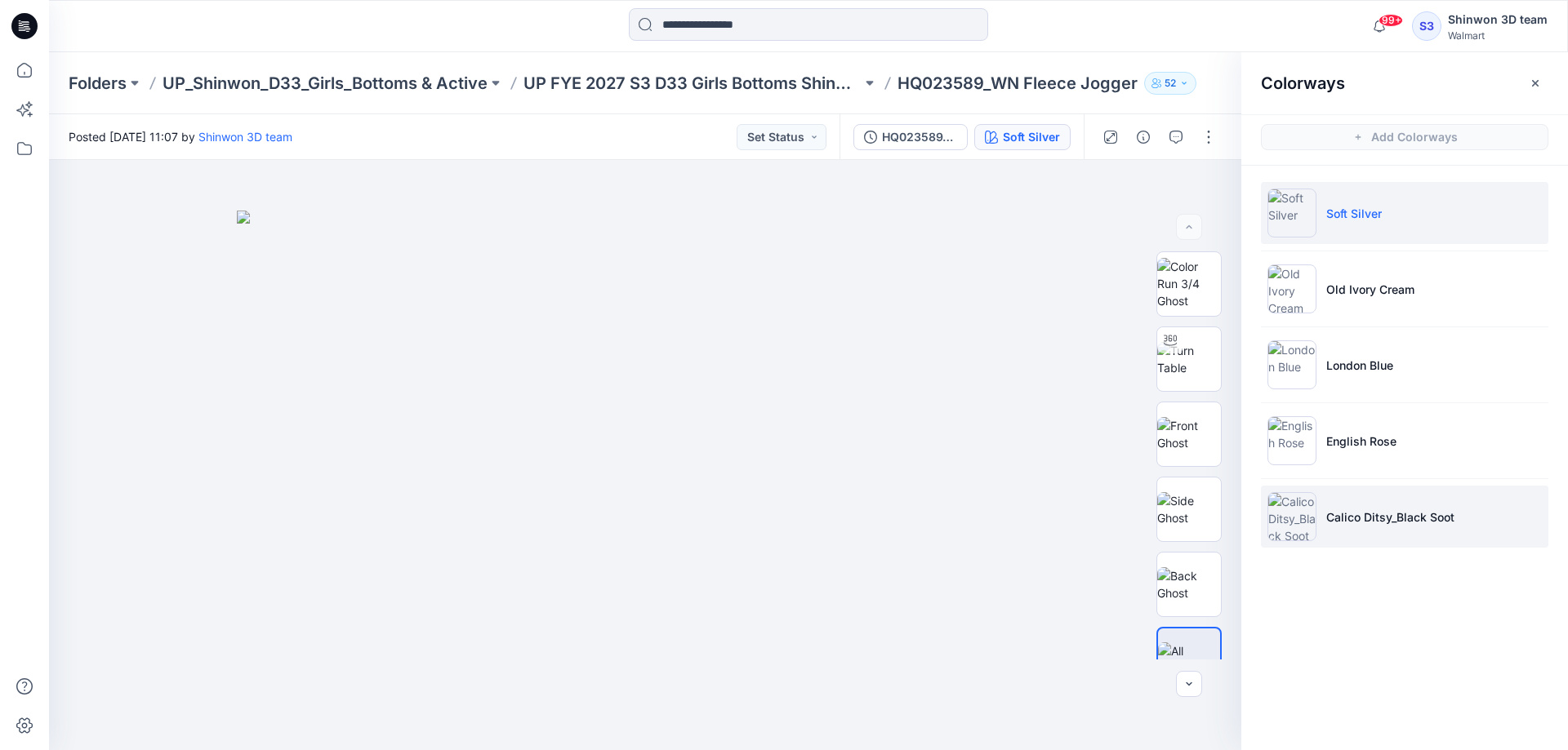
click at [1363, 516] on p "Calico Ditsy_Black Soot" at bounding box center [1390, 517] width 129 height 18
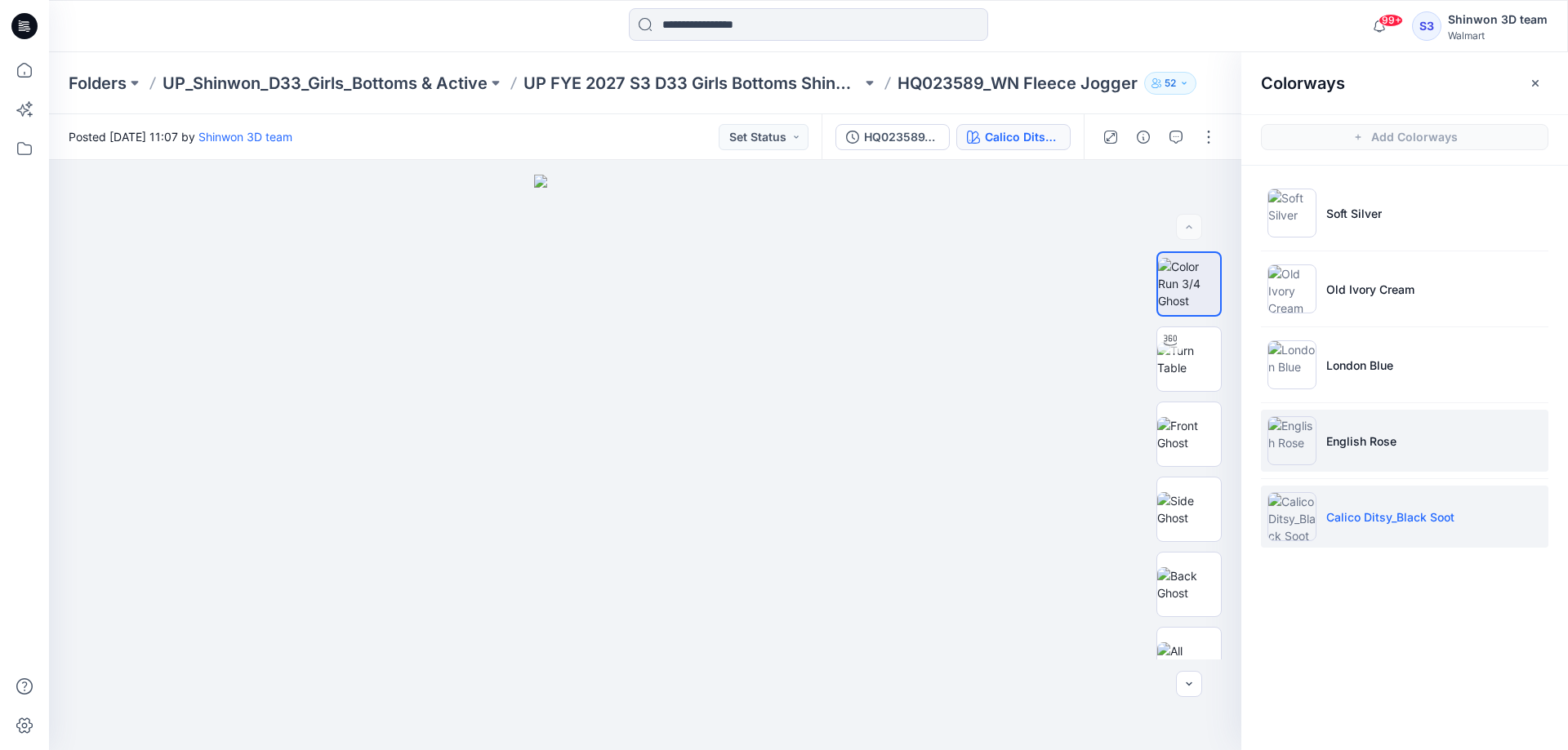
click at [1340, 449] on li "English Rose" at bounding box center [1404, 440] width 288 height 62
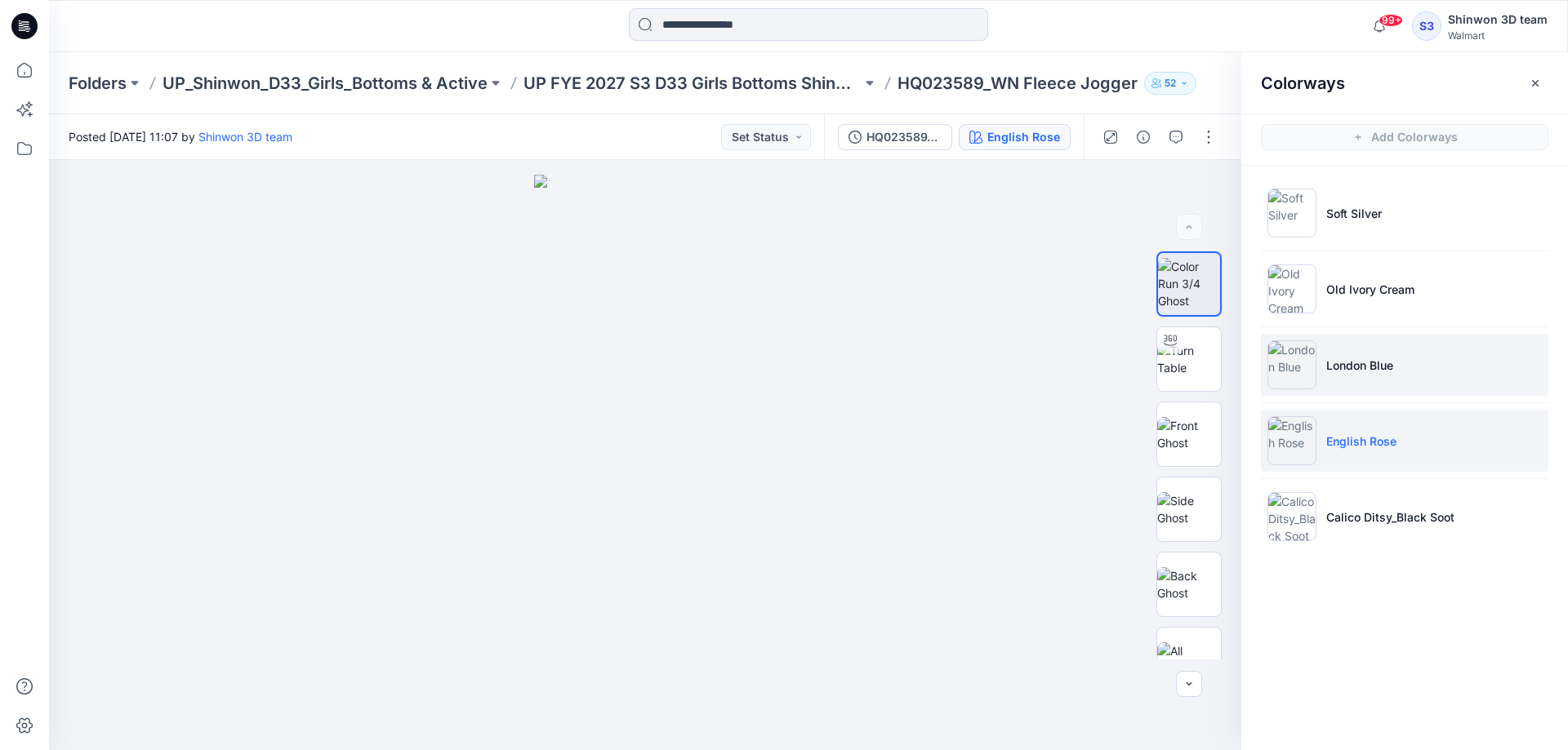
click at [1375, 369] on p "London Blue" at bounding box center [1360, 365] width 67 height 18
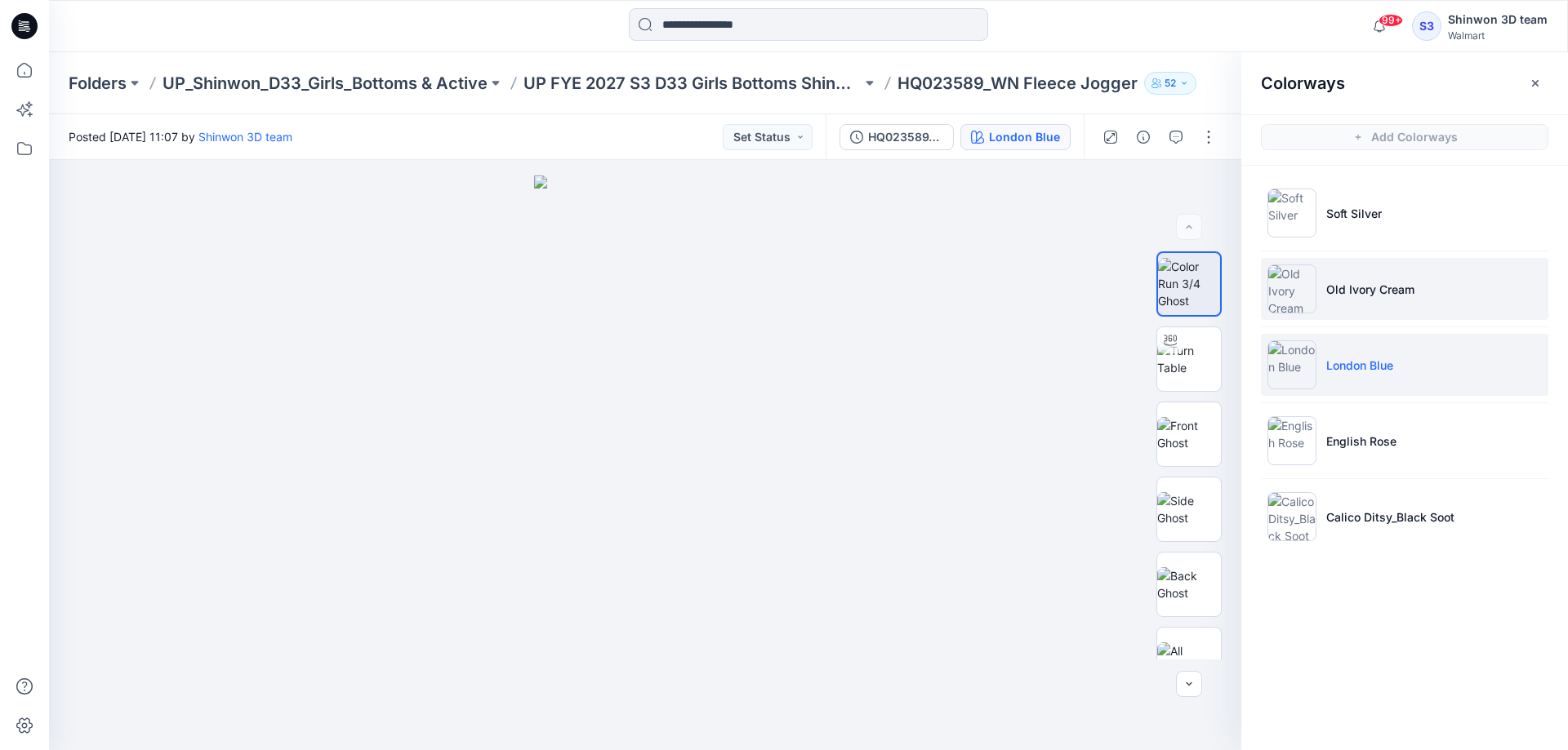
click at [1391, 312] on li "Old Ivory Cream" at bounding box center [1404, 289] width 288 height 62
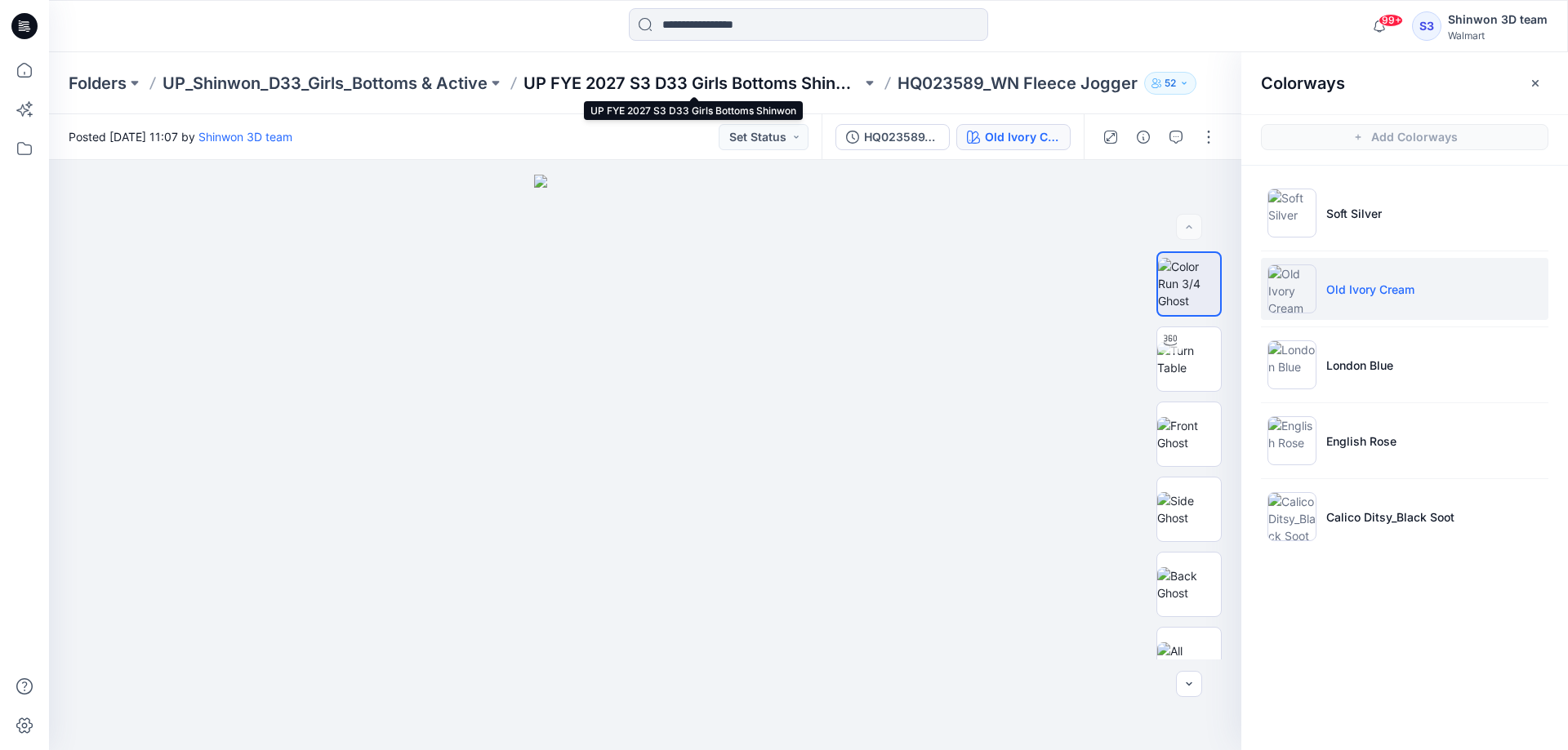
click at [627, 82] on p "UP FYE 2027 S3 D33 Girls Bottoms Shinwon" at bounding box center [693, 83] width 339 height 23
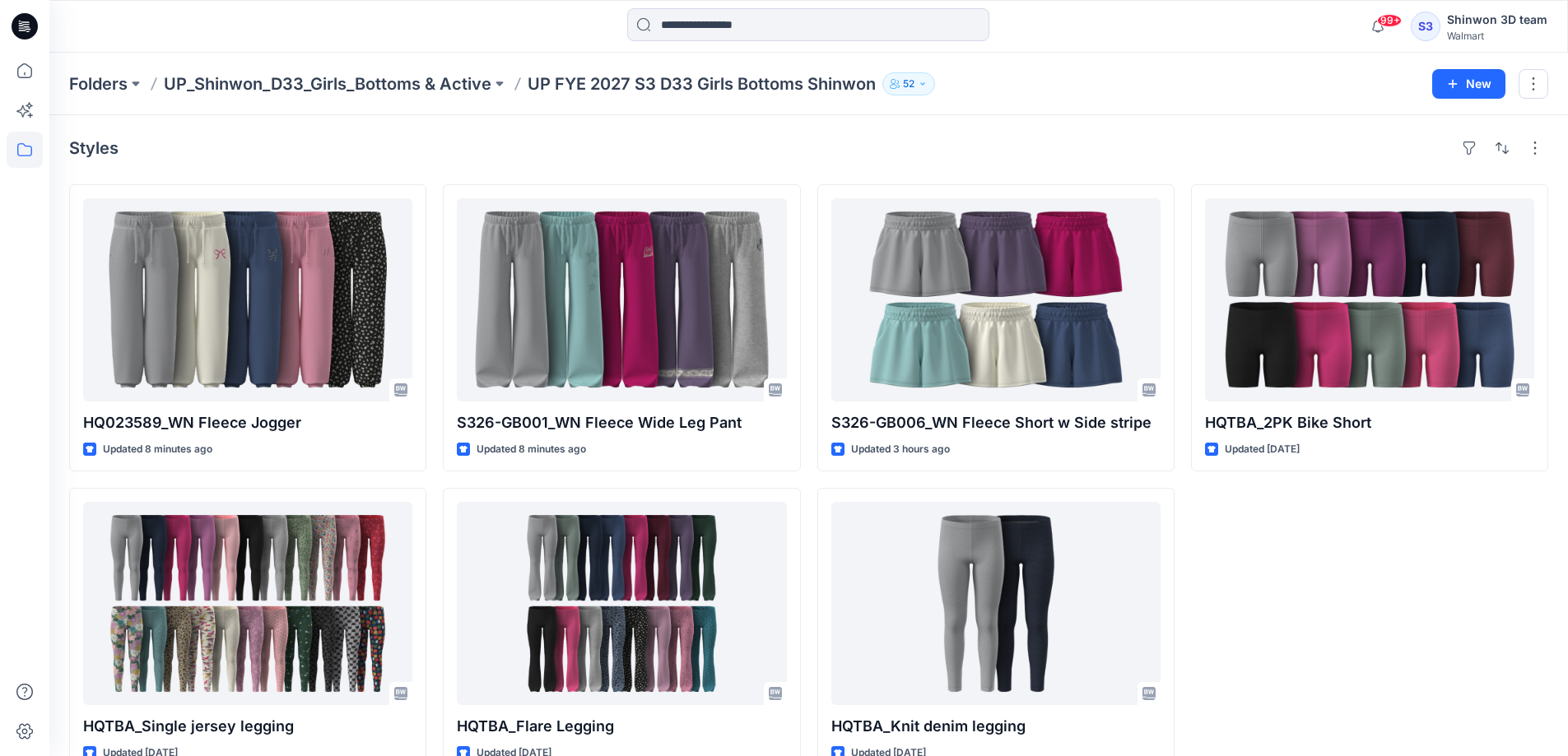
click at [1322, 591] on div "HQTBA_2PK Bike Short Updated [DATE]" at bounding box center [1369, 480] width 357 height 591
